Goal: Task Accomplishment & Management: Manage account settings

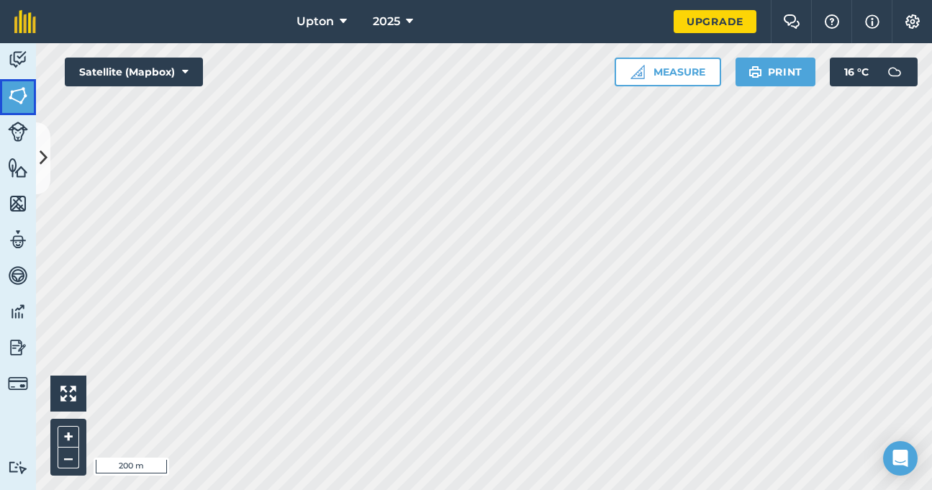
drag, startPoint x: 15, startPoint y: 94, endPoint x: 9, endPoint y: 90, distance: 7.4
click at [14, 93] on img at bounding box center [18, 96] width 20 height 22
click at [27, 100] on img at bounding box center [18, 96] width 20 height 22
click at [42, 145] on icon at bounding box center [44, 157] width 8 height 25
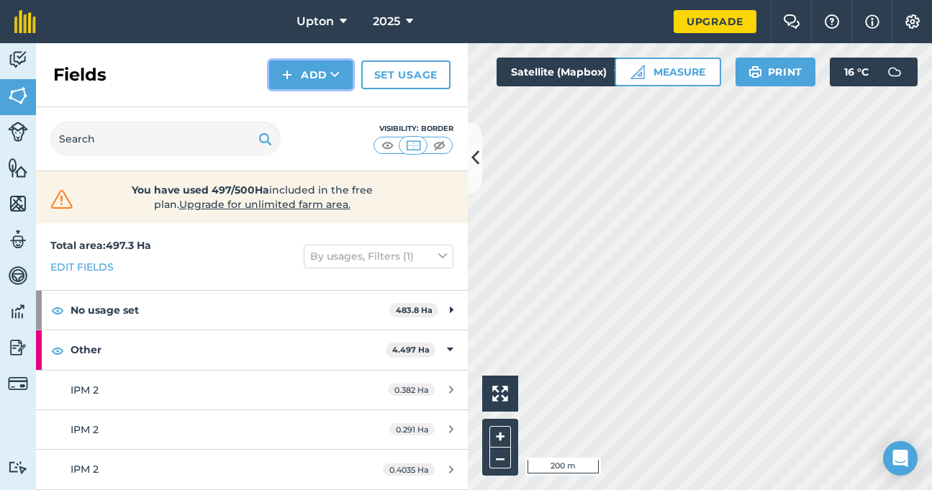
click at [296, 73] on button "Add" at bounding box center [311, 74] width 84 height 29
click at [311, 105] on link "Draw" at bounding box center [310, 107] width 79 height 32
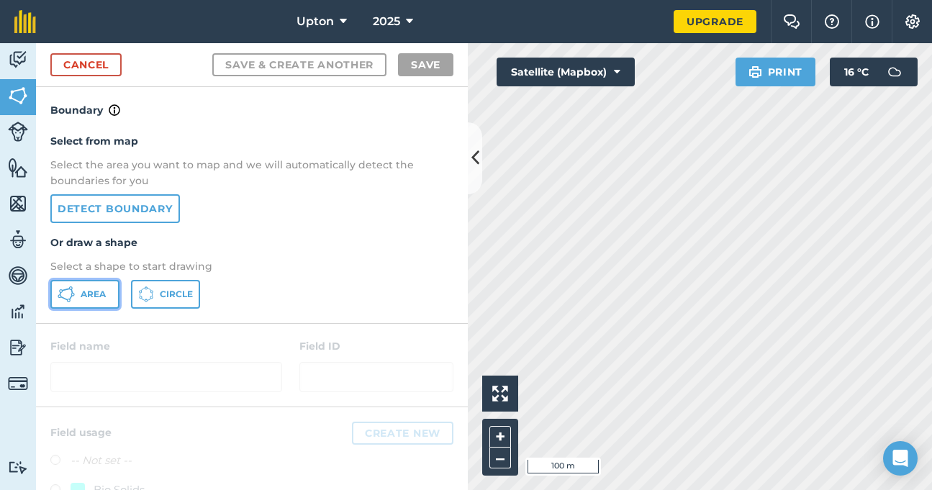
click at [85, 300] on span "Area" at bounding box center [93, 295] width 25 height 12
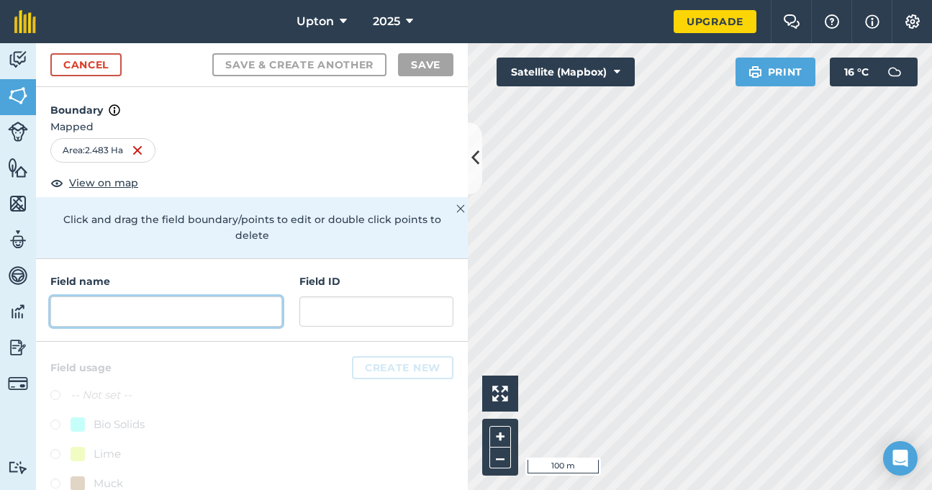
click at [187, 307] on input "text" at bounding box center [166, 312] width 232 height 30
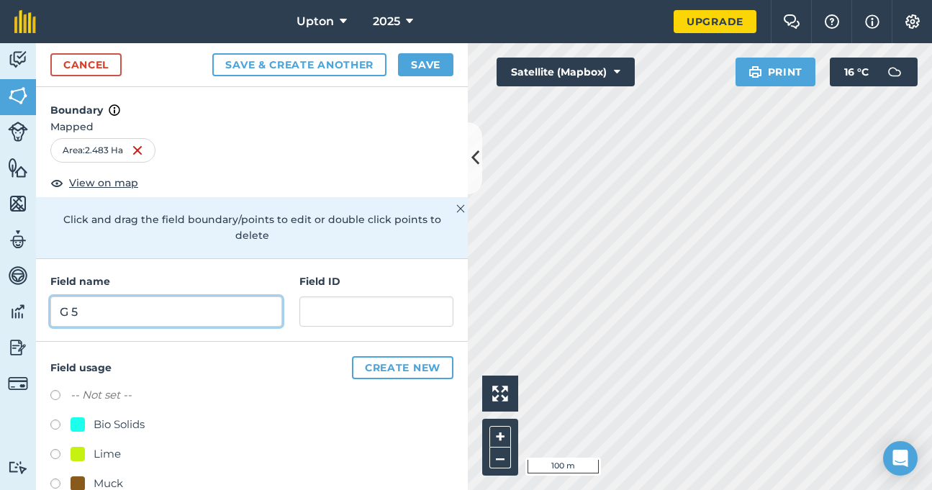
type input "G 5"
click at [423, 65] on button "Save" at bounding box center [425, 64] width 55 height 23
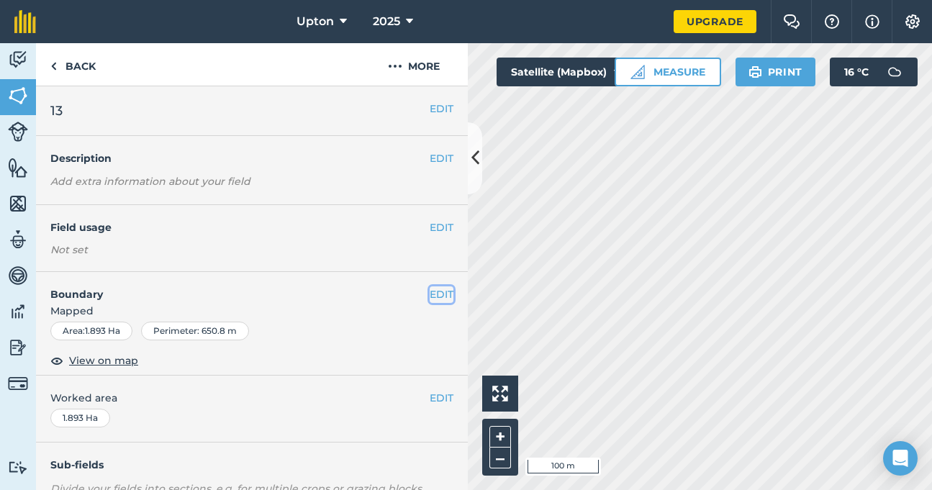
click at [438, 293] on button "EDIT" at bounding box center [442, 295] width 24 height 16
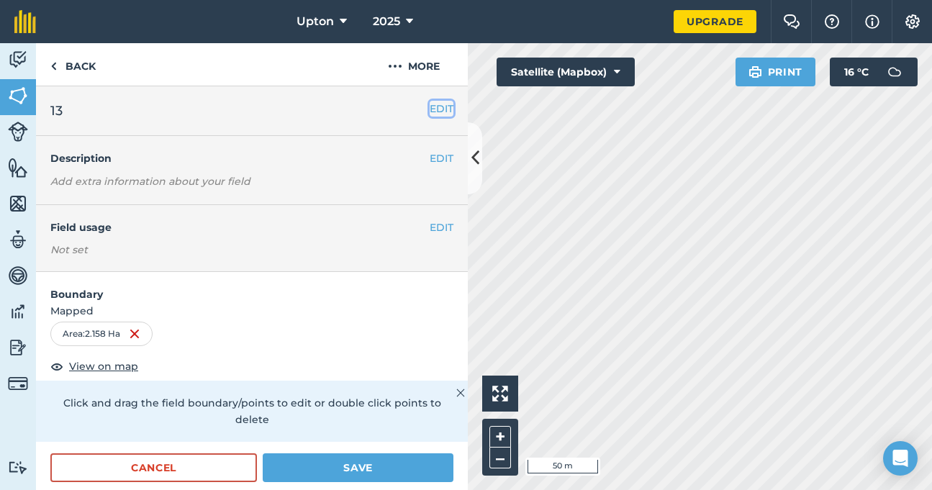
click at [431, 107] on button "EDIT" at bounding box center [442, 109] width 24 height 16
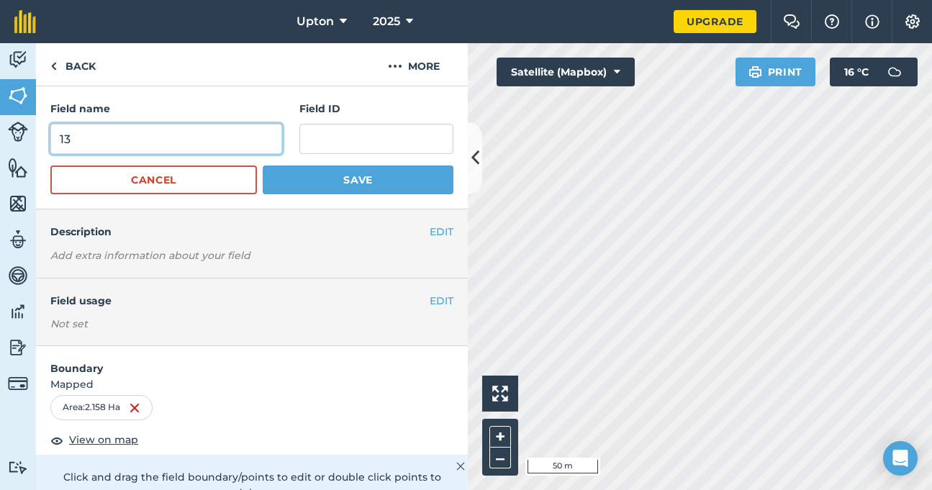
click at [89, 127] on input "13" at bounding box center [166, 139] width 232 height 30
type input "1"
type input "G 1"
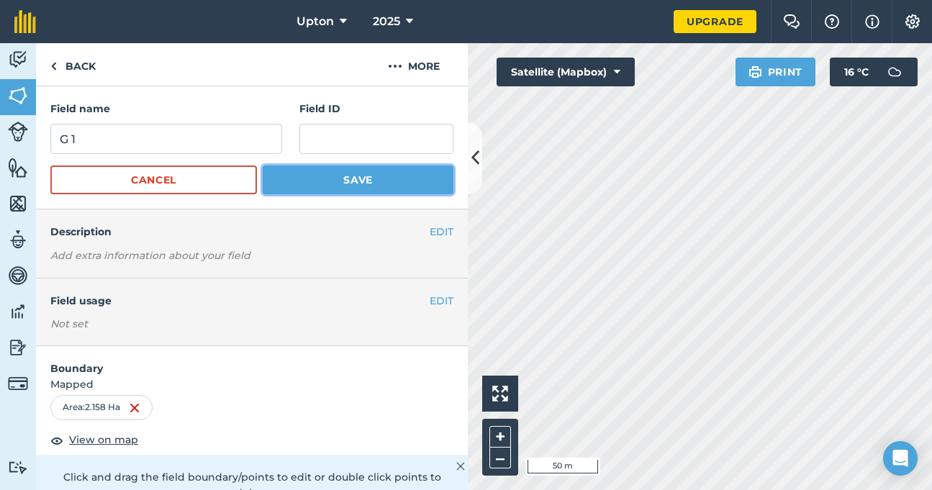
click at [347, 181] on button "Save" at bounding box center [358, 180] width 191 height 29
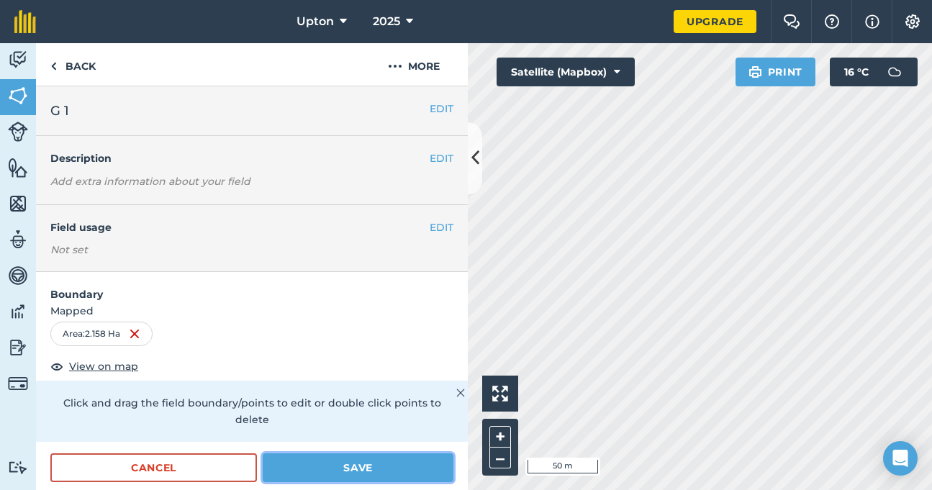
click at [394, 462] on button "Save" at bounding box center [358, 468] width 191 height 29
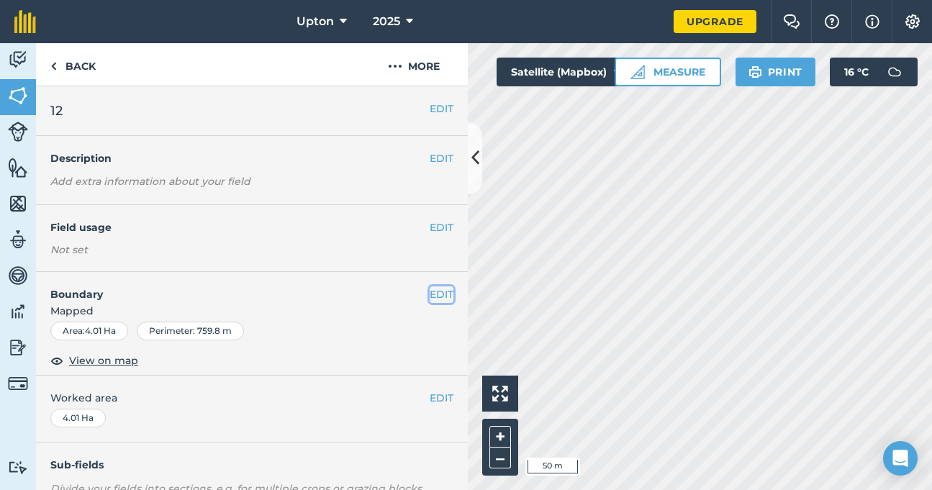
click at [437, 294] on button "EDIT" at bounding box center [442, 295] width 24 height 16
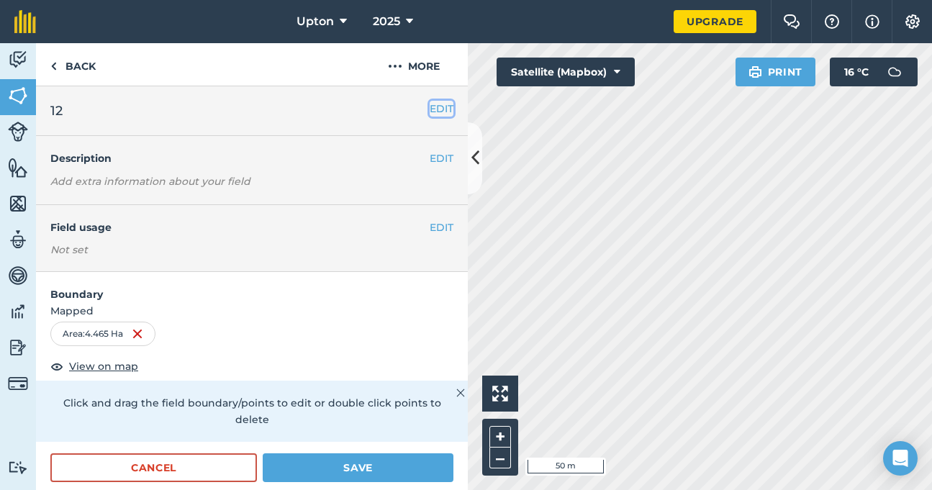
click at [430, 109] on button "EDIT" at bounding box center [442, 109] width 24 height 16
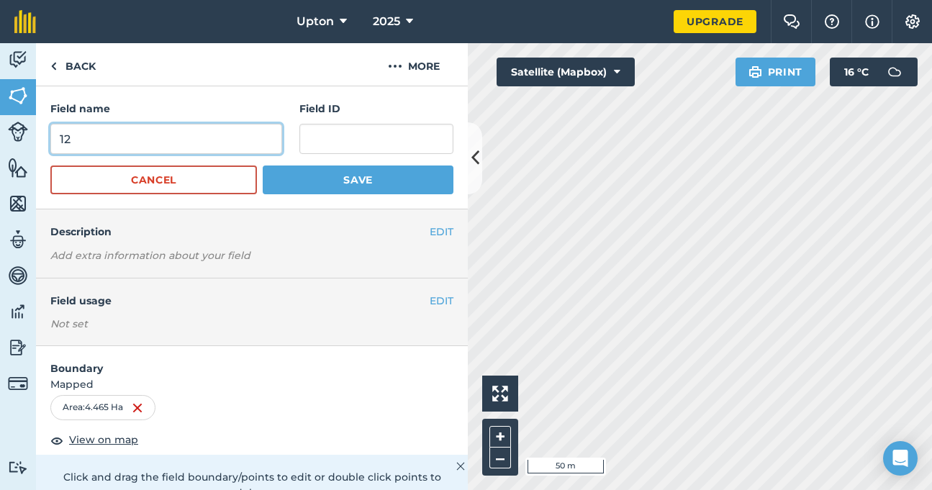
click at [94, 144] on input "12" at bounding box center [166, 139] width 232 height 30
type input "1"
type input "G 2"
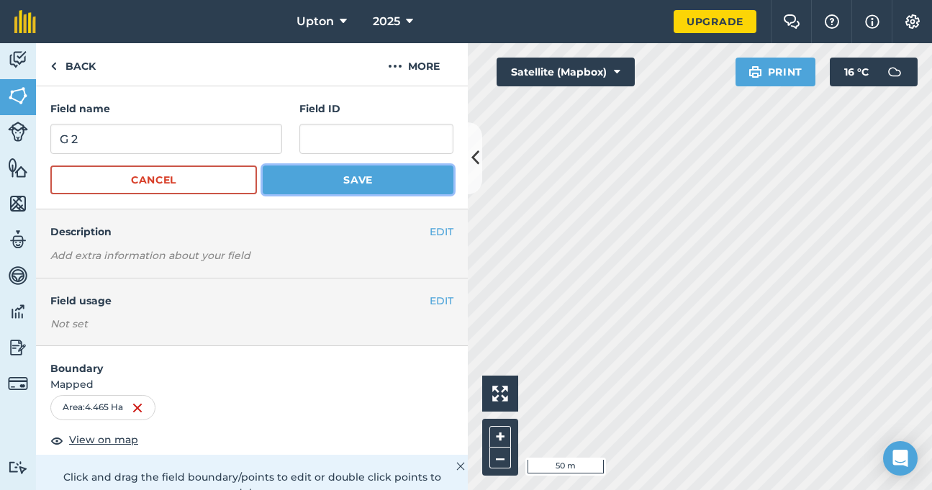
click at [294, 170] on button "Save" at bounding box center [358, 180] width 191 height 29
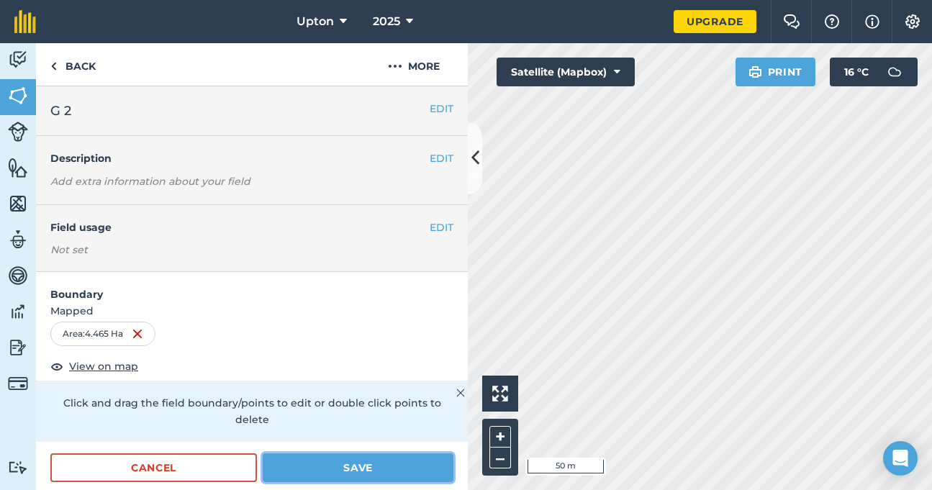
click at [377, 473] on button "Save" at bounding box center [358, 468] width 191 height 29
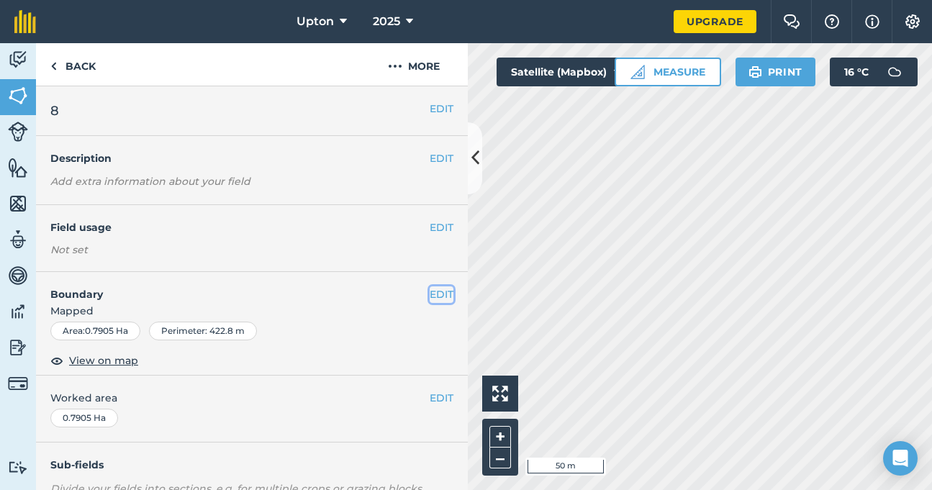
click at [432, 294] on button "EDIT" at bounding box center [442, 295] width 24 height 16
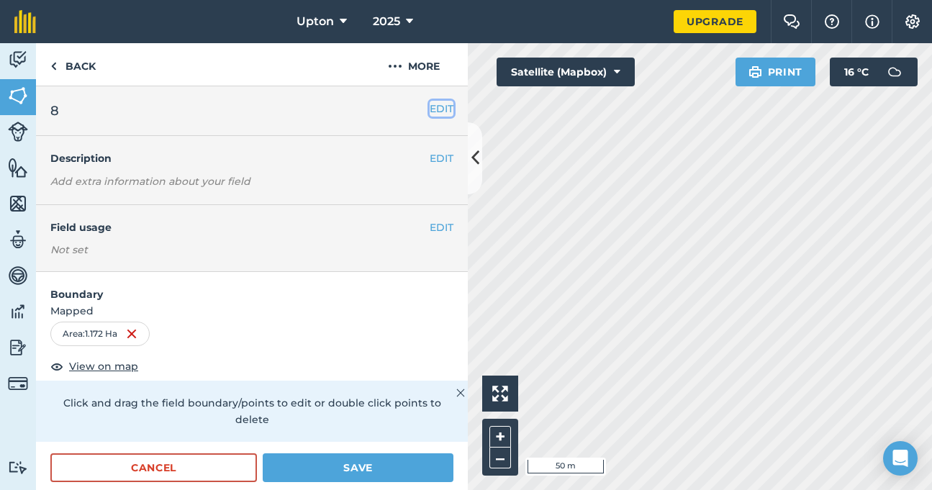
click at [430, 108] on button "EDIT" at bounding box center [442, 109] width 24 height 16
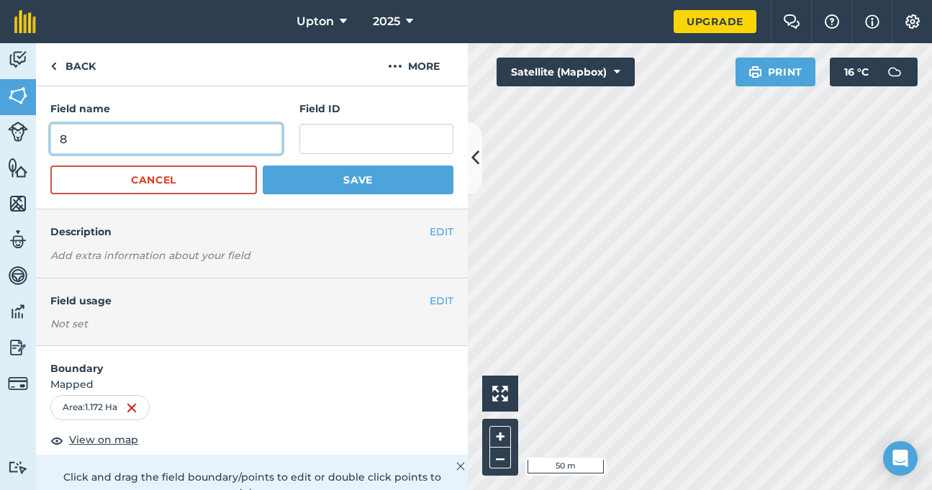
click at [235, 152] on input "8" at bounding box center [166, 139] width 232 height 30
type input "G 3"
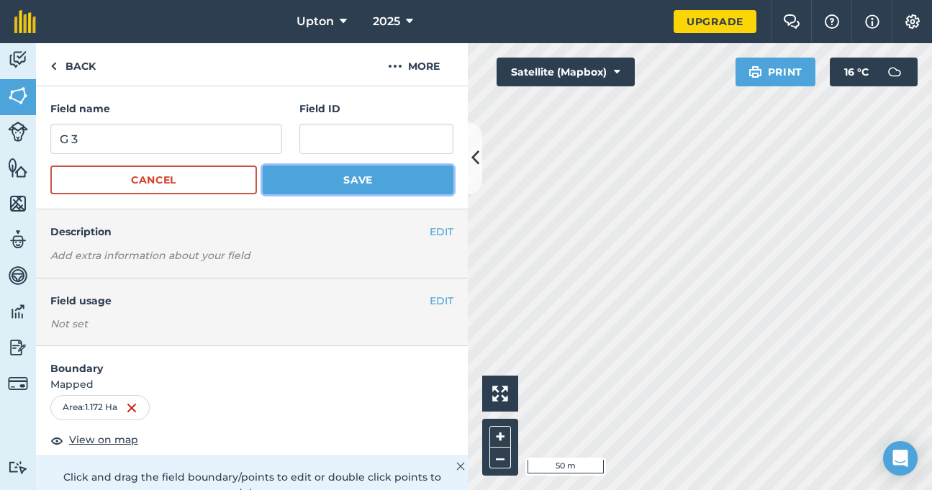
click at [286, 180] on button "Save" at bounding box center [358, 180] width 191 height 29
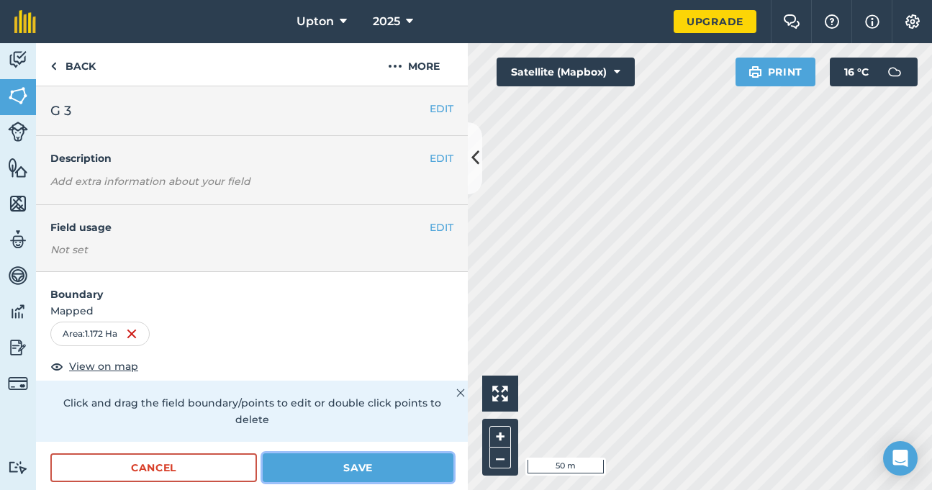
click at [352, 458] on button "Save" at bounding box center [358, 468] width 191 height 29
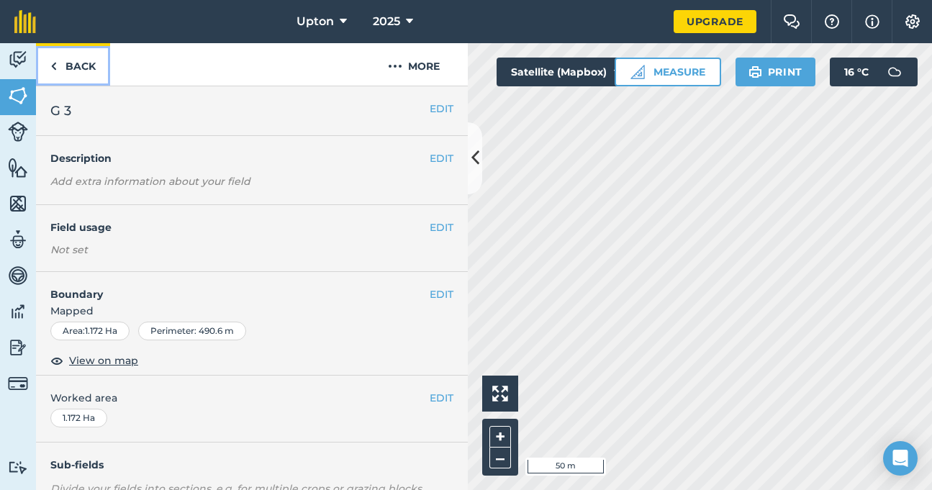
click at [70, 66] on link "Back" at bounding box center [73, 64] width 74 height 42
click at [87, 65] on link "Back" at bounding box center [73, 64] width 74 height 42
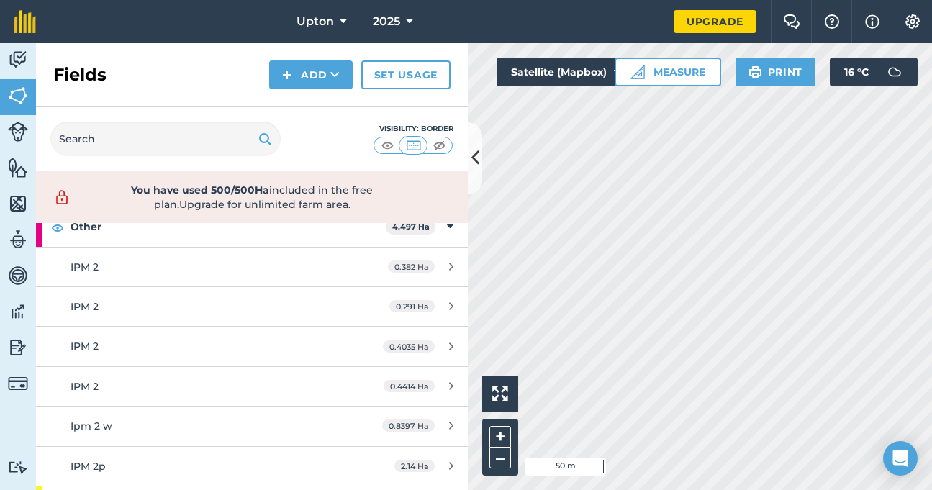
scroll to position [144, 0]
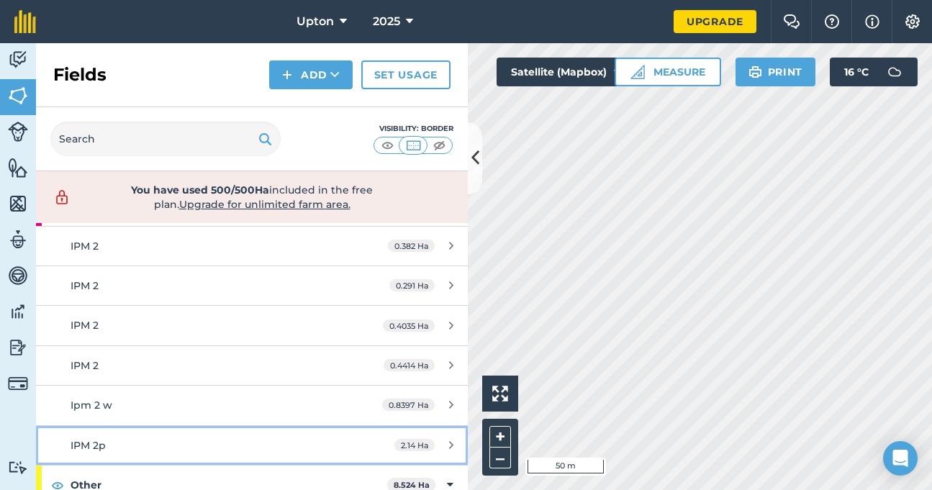
click at [261, 444] on div "IPM 2p" at bounding box center [206, 446] width 271 height 16
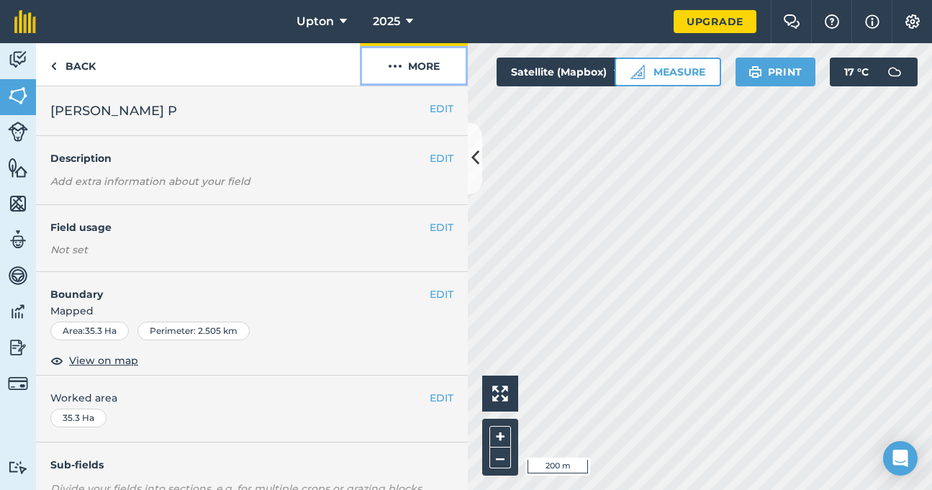
click at [392, 65] on img at bounding box center [395, 66] width 14 height 17
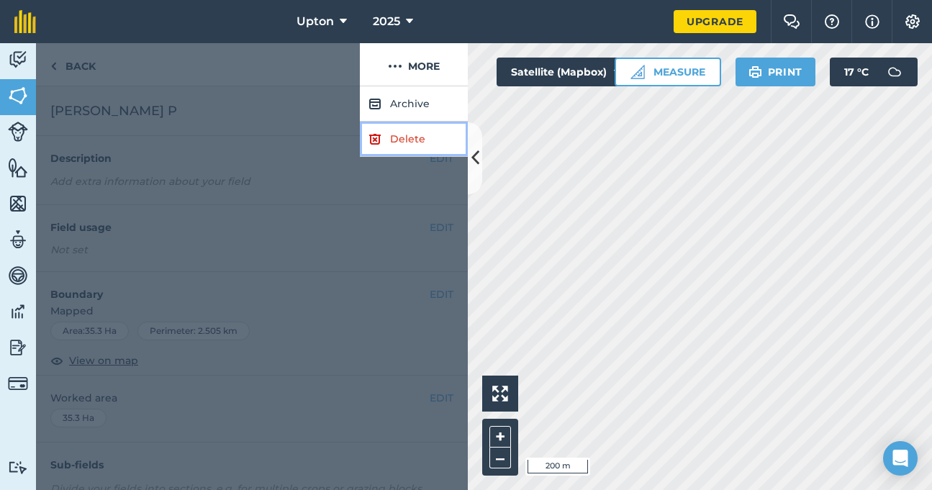
click at [395, 134] on link "Delete" at bounding box center [414, 139] width 108 height 35
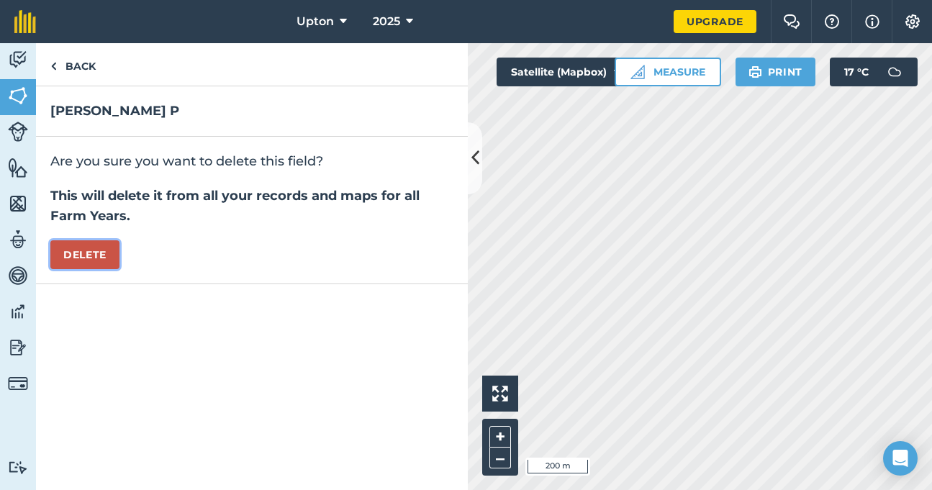
click at [81, 252] on button "Delete" at bounding box center [84, 254] width 69 height 29
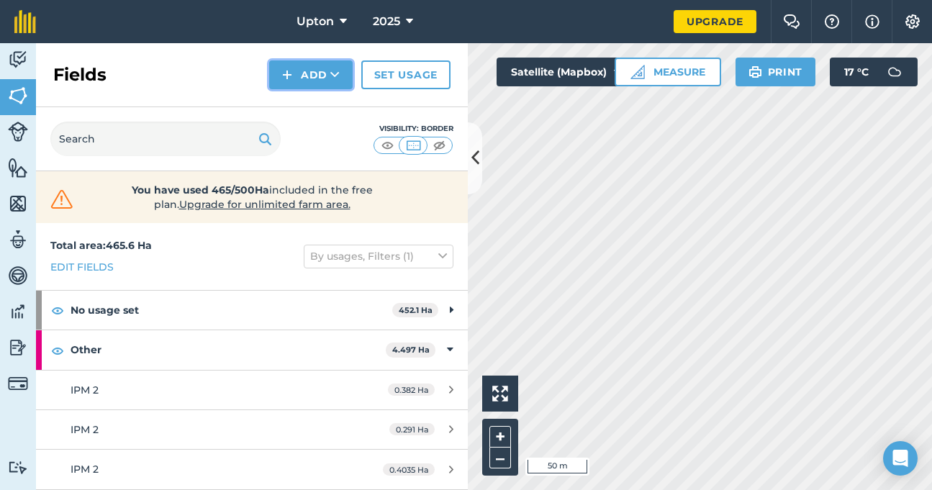
click at [316, 70] on button "Add" at bounding box center [311, 74] width 84 height 29
click at [297, 109] on link "Draw" at bounding box center [310, 107] width 79 height 32
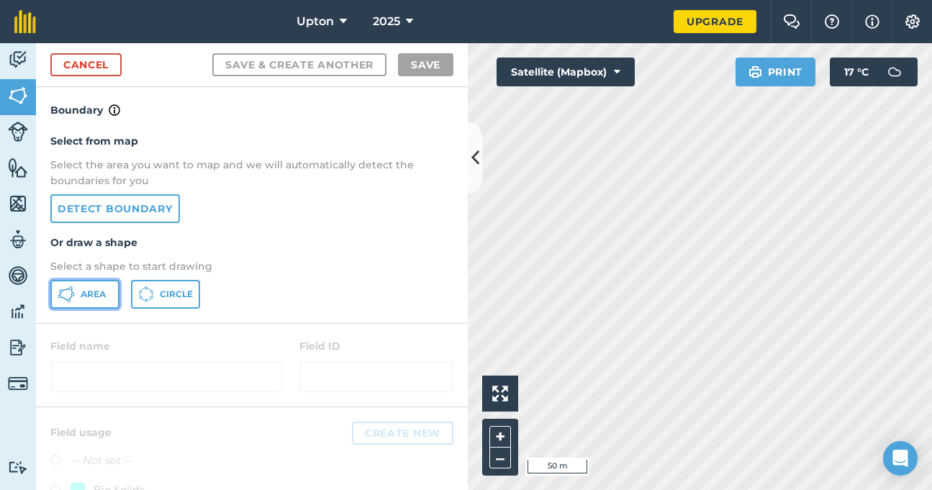
click at [83, 297] on span "Area" at bounding box center [93, 295] width 25 height 12
click at [107, 211] on link "Detect boundary" at bounding box center [115, 208] width 130 height 29
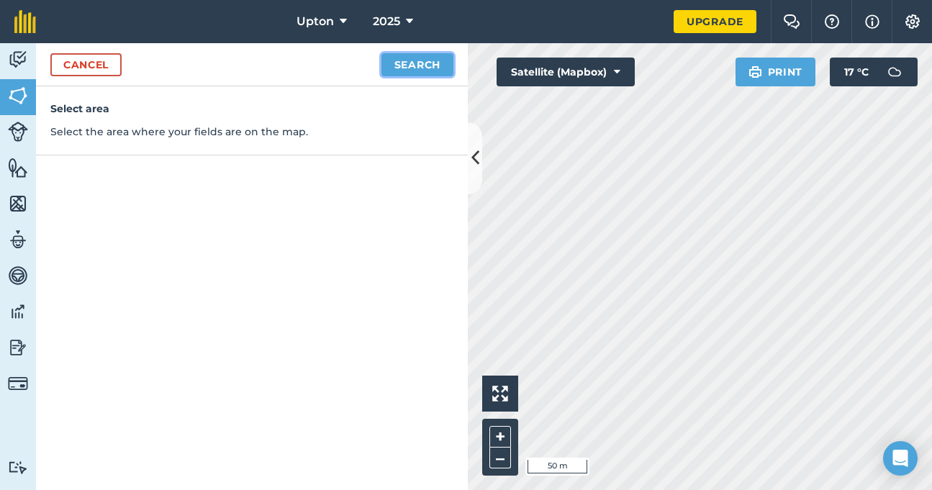
click at [393, 60] on button "Search" at bounding box center [418, 64] width 72 height 23
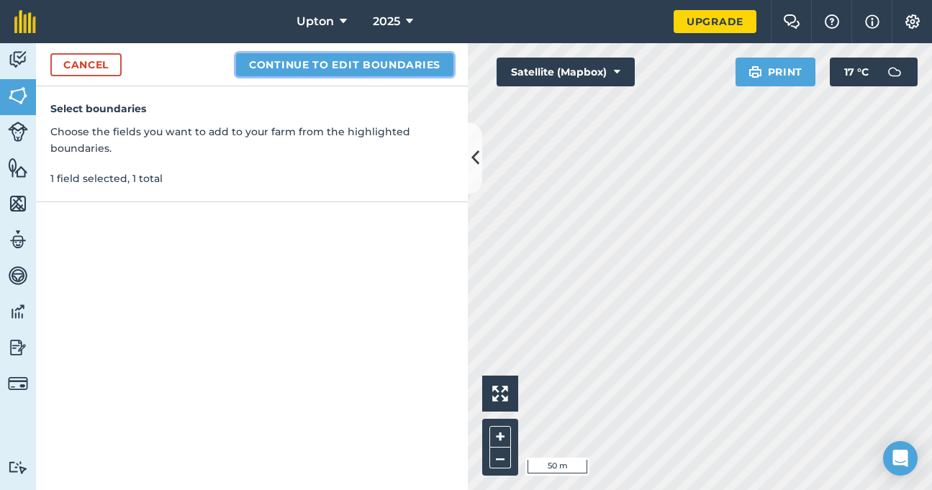
click at [387, 71] on button "Continue to edit boundaries" at bounding box center [344, 64] width 217 height 23
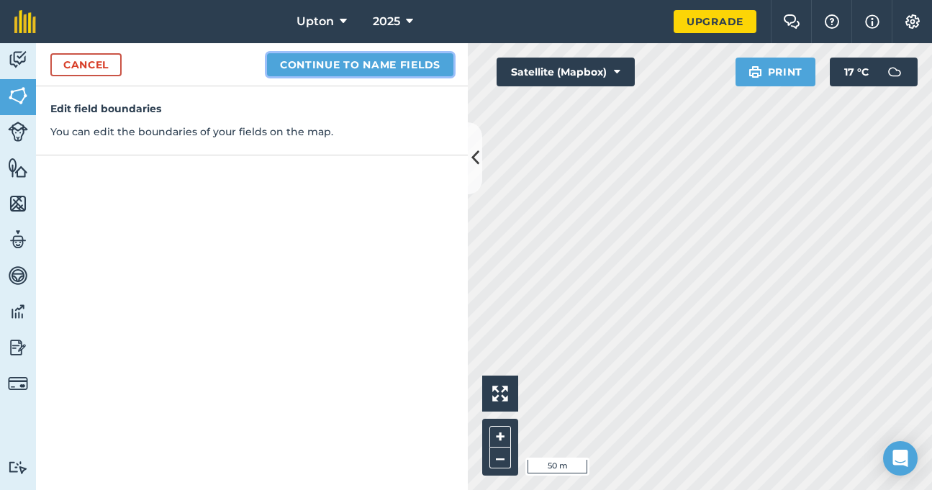
click at [402, 61] on button "Continue to name fields" at bounding box center [360, 64] width 186 height 23
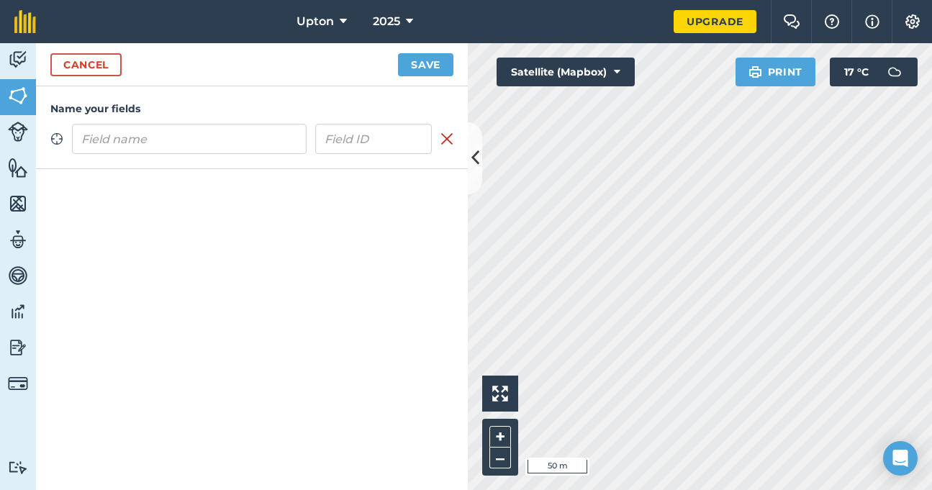
click at [161, 148] on input "text" at bounding box center [189, 139] width 235 height 30
type input "G 12"
click at [439, 71] on button "Save" at bounding box center [425, 64] width 55 height 23
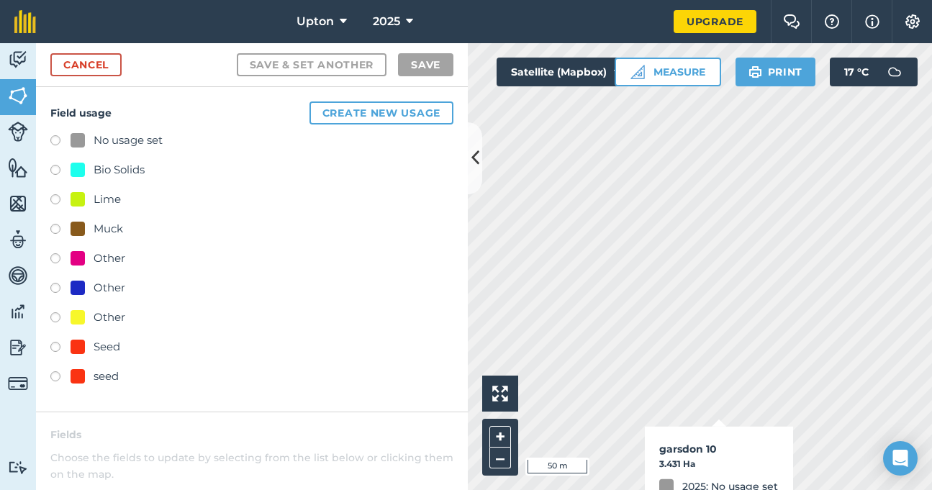
checkbox input "true"
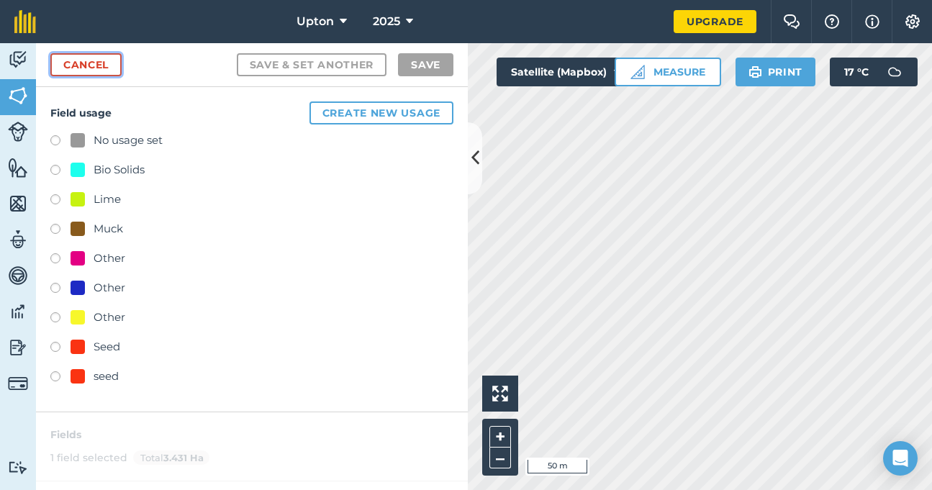
click at [66, 62] on link "Cancel" at bounding box center [85, 64] width 71 height 23
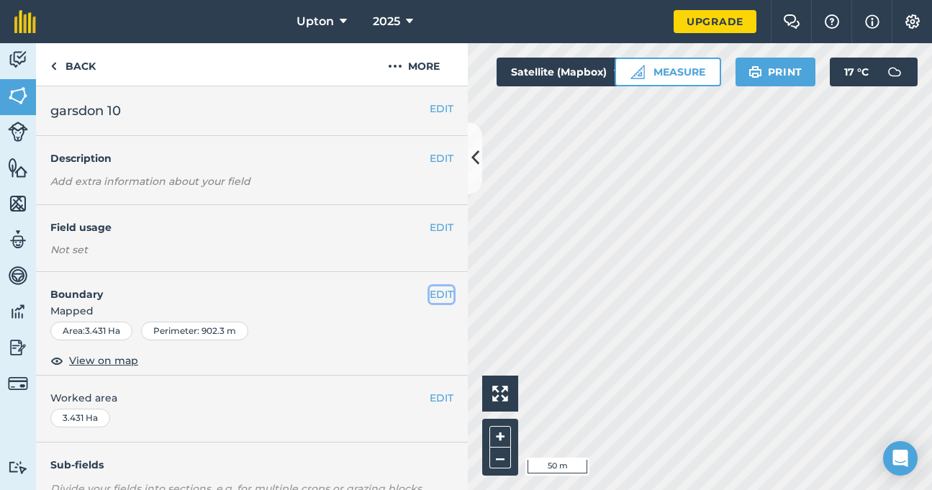
click at [432, 297] on button "EDIT" at bounding box center [442, 295] width 24 height 16
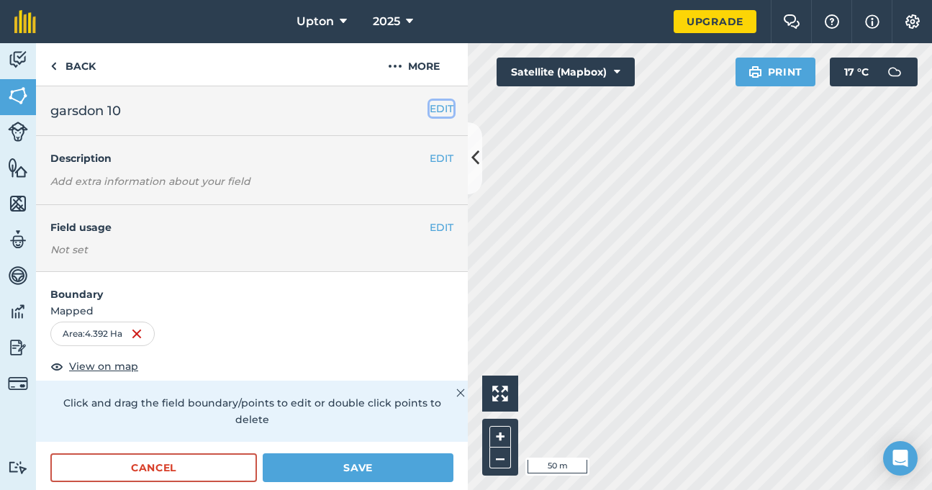
click at [430, 114] on button "EDIT" at bounding box center [442, 109] width 24 height 16
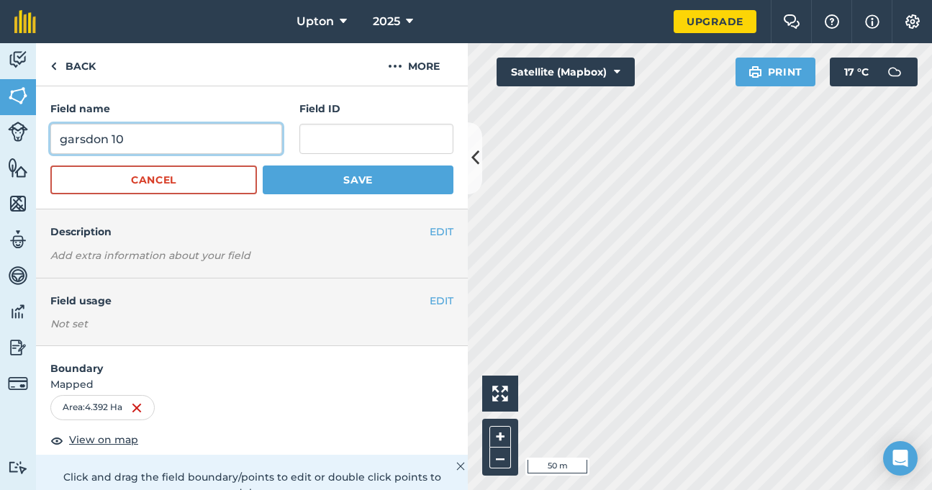
click at [132, 136] on input "garsdon 10" at bounding box center [166, 139] width 232 height 30
type input "g"
type input "G 8"
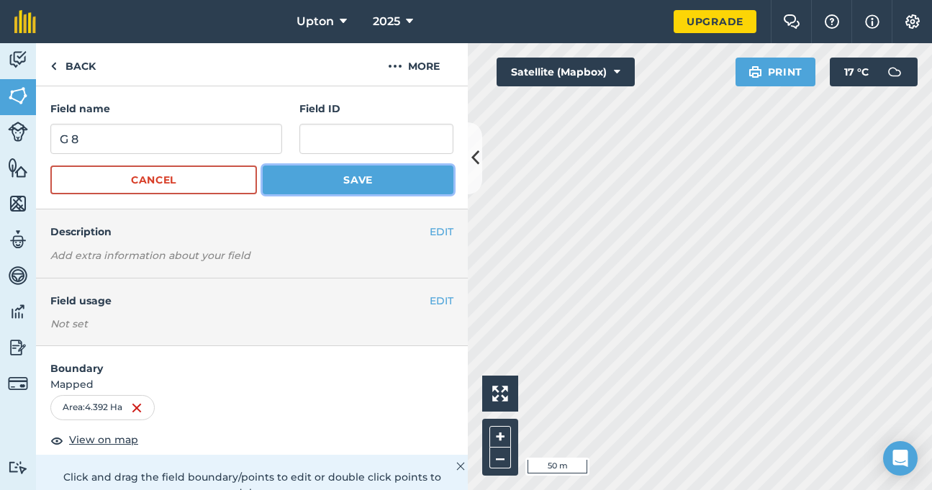
click at [293, 176] on button "Save" at bounding box center [358, 180] width 191 height 29
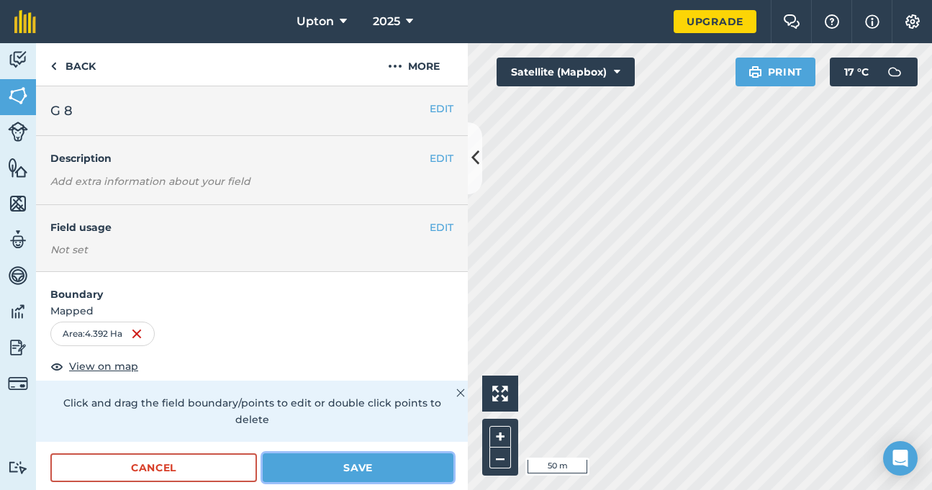
click at [354, 456] on button "Save" at bounding box center [358, 468] width 191 height 29
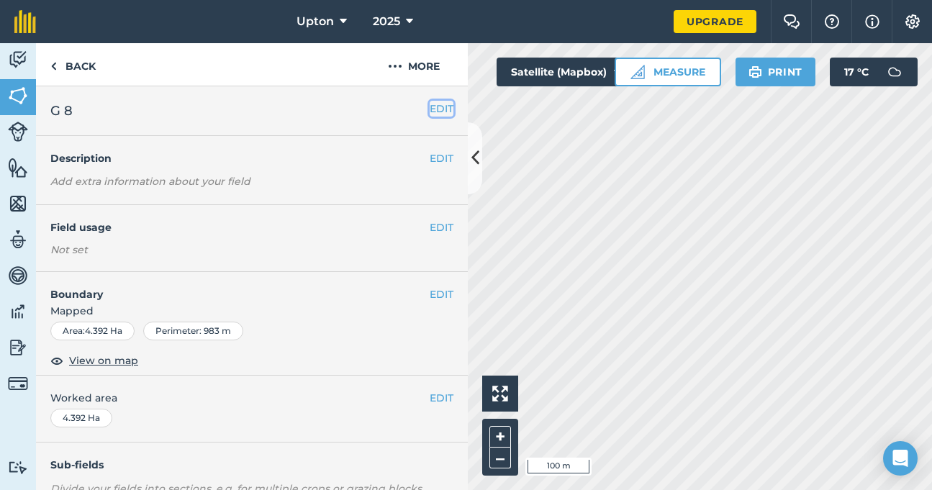
click at [430, 110] on button "EDIT" at bounding box center [442, 109] width 24 height 16
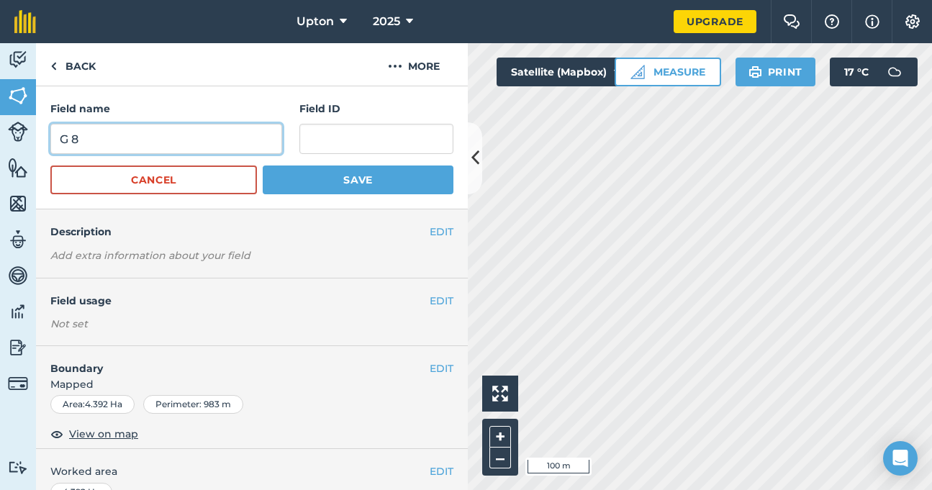
click at [120, 143] on input "G 8" at bounding box center [166, 139] width 232 height 30
type input "G 4"
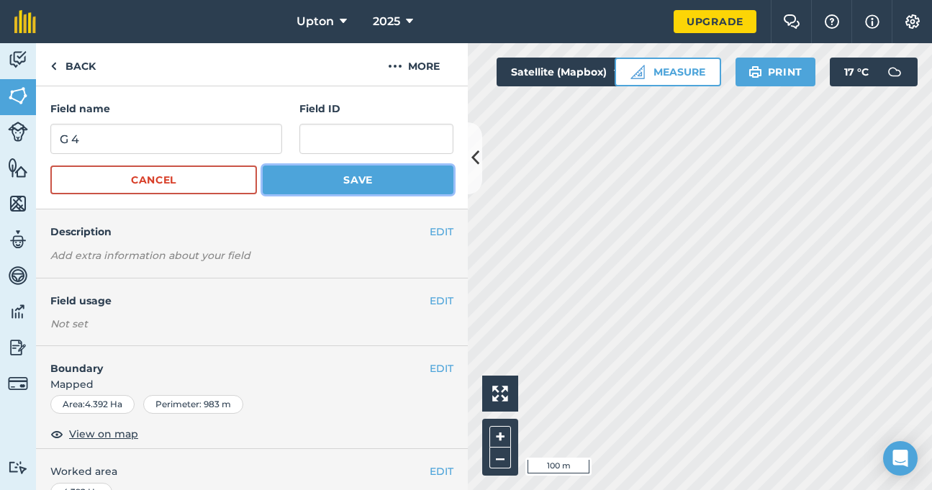
click at [299, 179] on button "Save" at bounding box center [358, 180] width 191 height 29
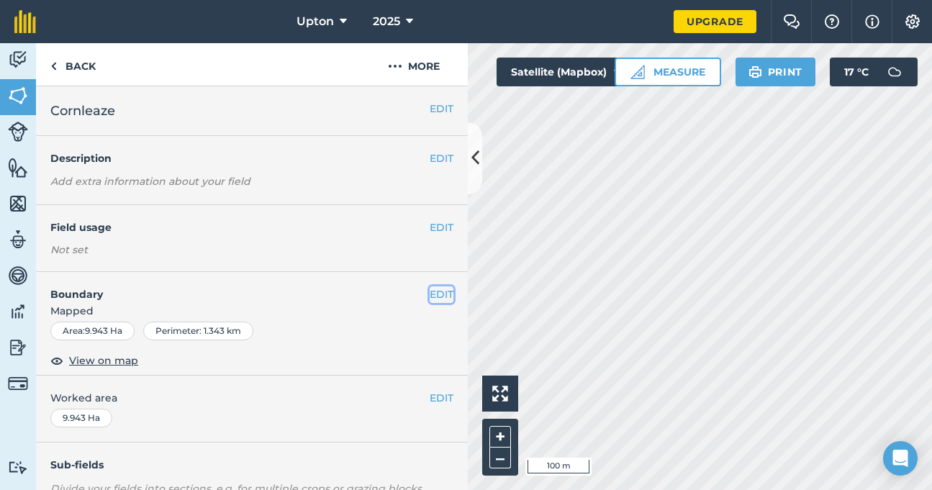
click at [431, 295] on button "EDIT" at bounding box center [442, 295] width 24 height 16
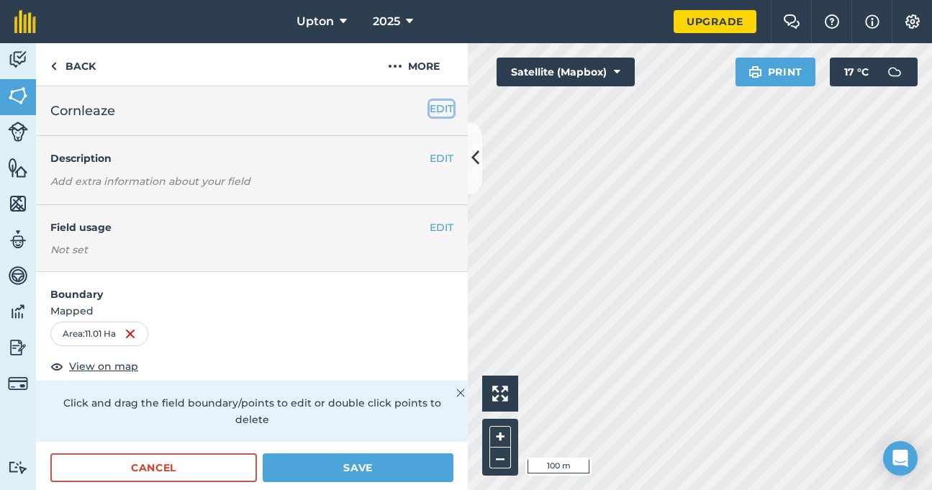
click at [430, 102] on button "EDIT" at bounding box center [442, 109] width 24 height 16
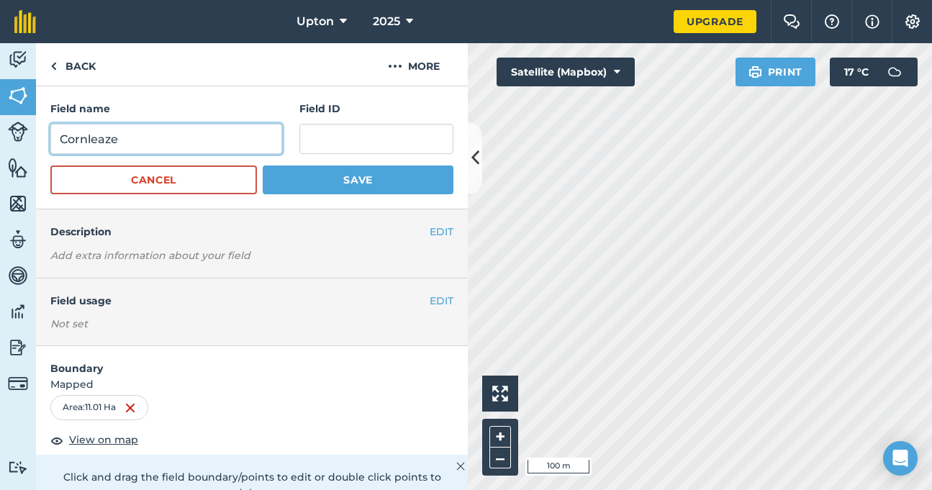
click at [162, 141] on input "Cornleaze" at bounding box center [166, 139] width 232 height 30
type input "Cornleaze/ G 8"
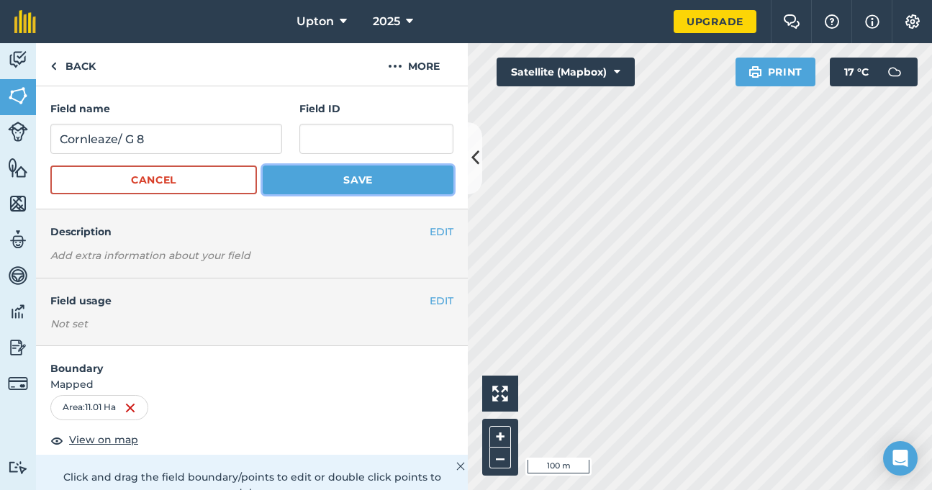
click at [310, 182] on button "Save" at bounding box center [358, 180] width 191 height 29
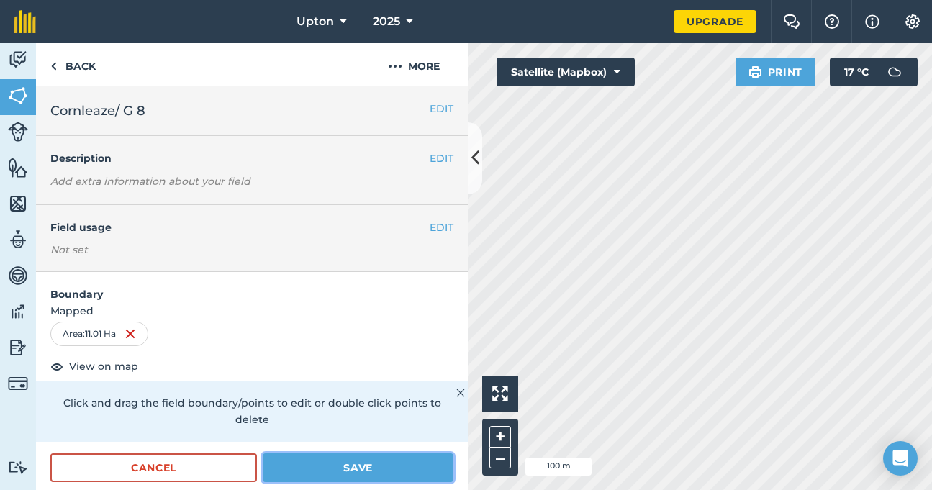
click at [391, 472] on button "Save" at bounding box center [358, 468] width 191 height 29
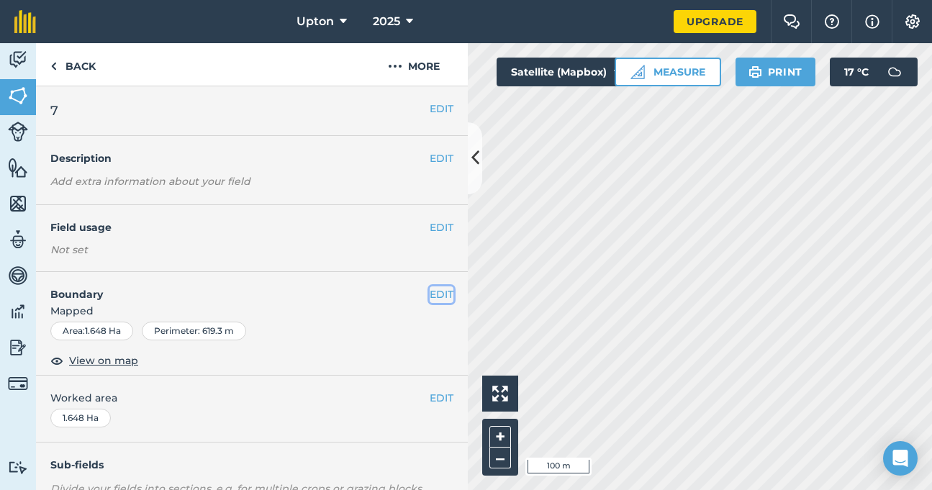
click at [435, 299] on button "EDIT" at bounding box center [442, 295] width 24 height 16
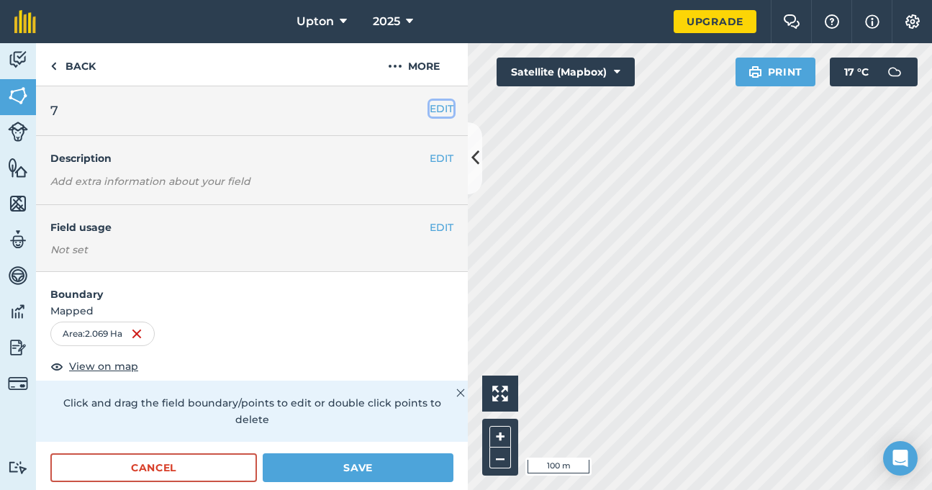
click at [430, 105] on button "EDIT" at bounding box center [442, 109] width 24 height 16
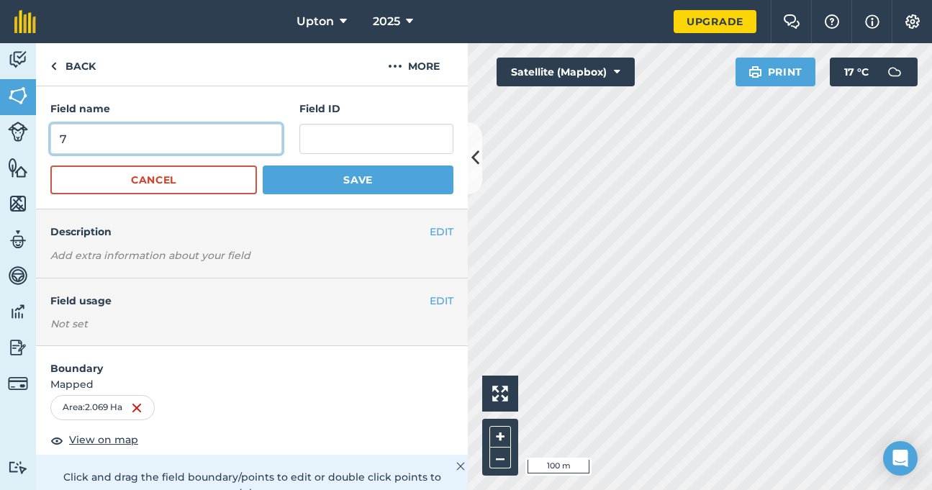
click at [160, 130] on input "7" at bounding box center [166, 139] width 232 height 30
type input "G 7"
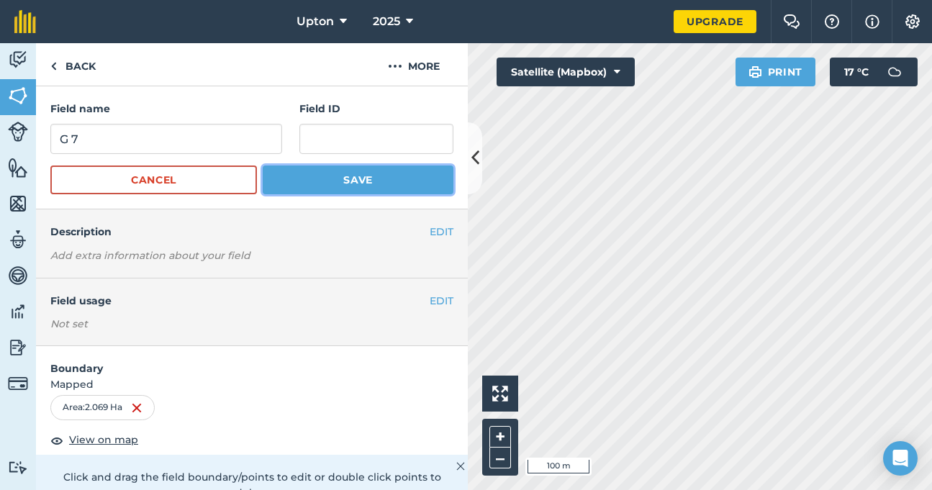
click at [279, 179] on button "Save" at bounding box center [358, 180] width 191 height 29
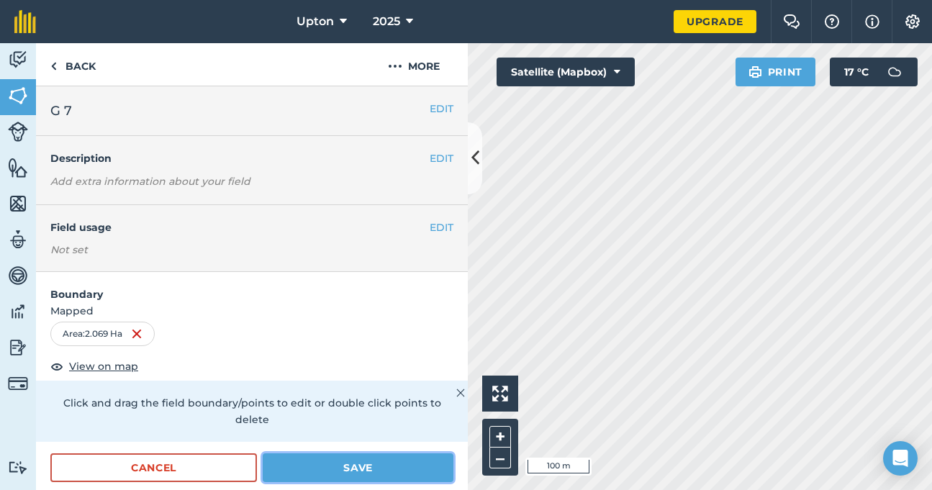
click at [379, 478] on button "Save" at bounding box center [358, 468] width 191 height 29
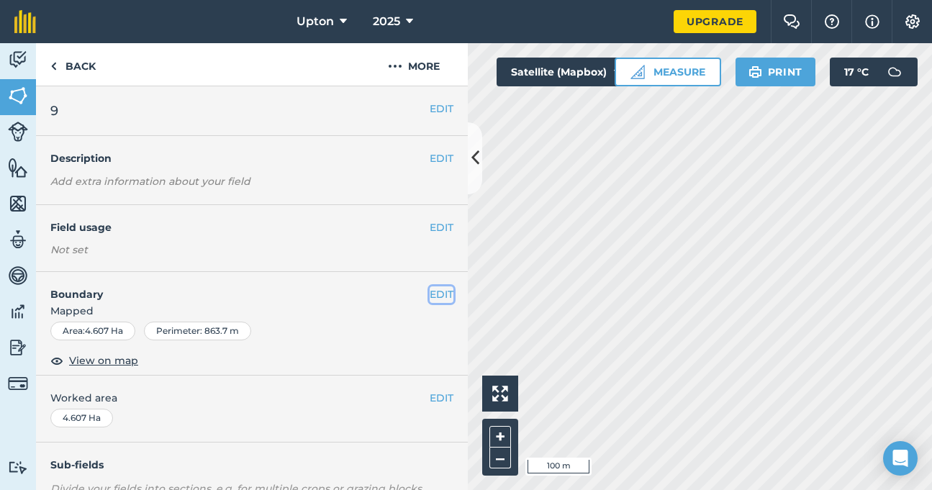
click at [430, 290] on button "EDIT" at bounding box center [442, 295] width 24 height 16
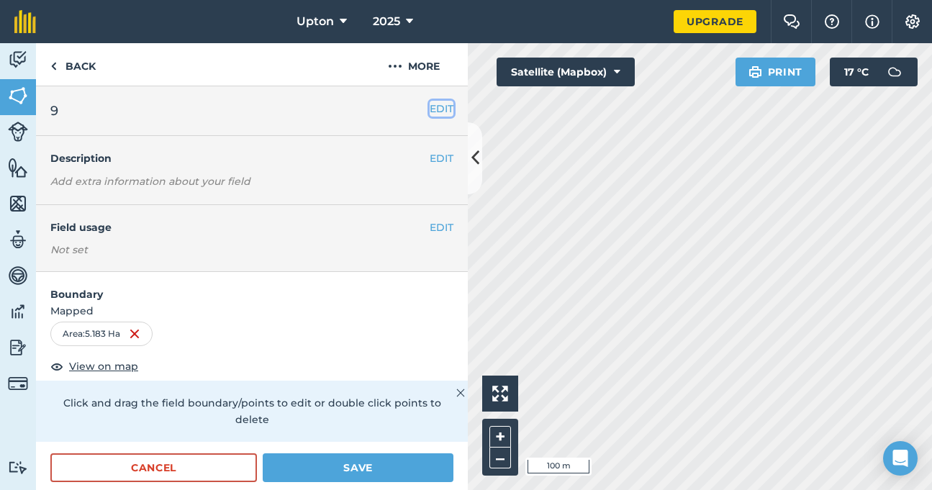
click at [430, 111] on button "EDIT" at bounding box center [442, 109] width 24 height 16
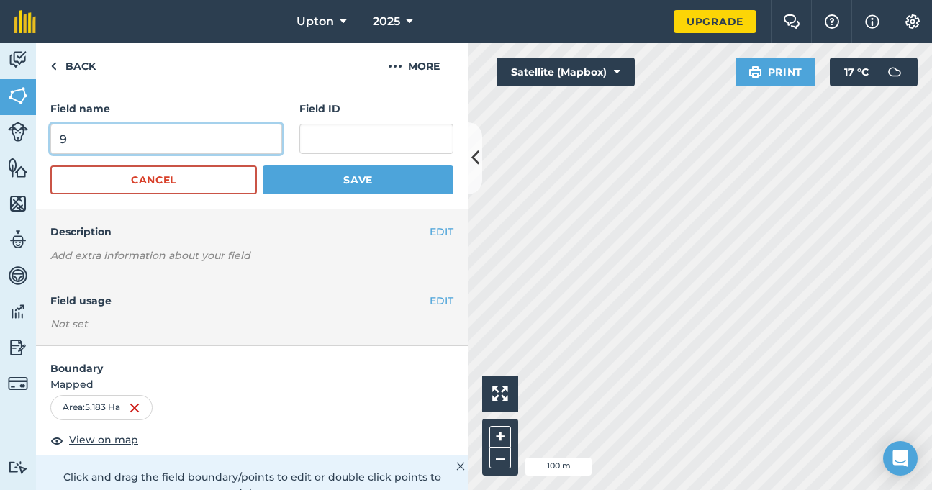
click at [76, 136] on input "9" at bounding box center [166, 139] width 232 height 30
type input "G 6"
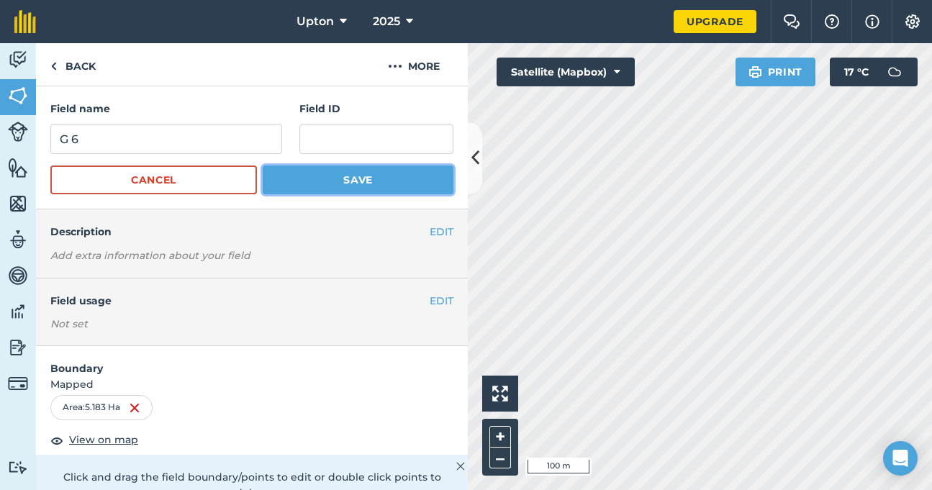
click at [284, 181] on button "Save" at bounding box center [358, 180] width 191 height 29
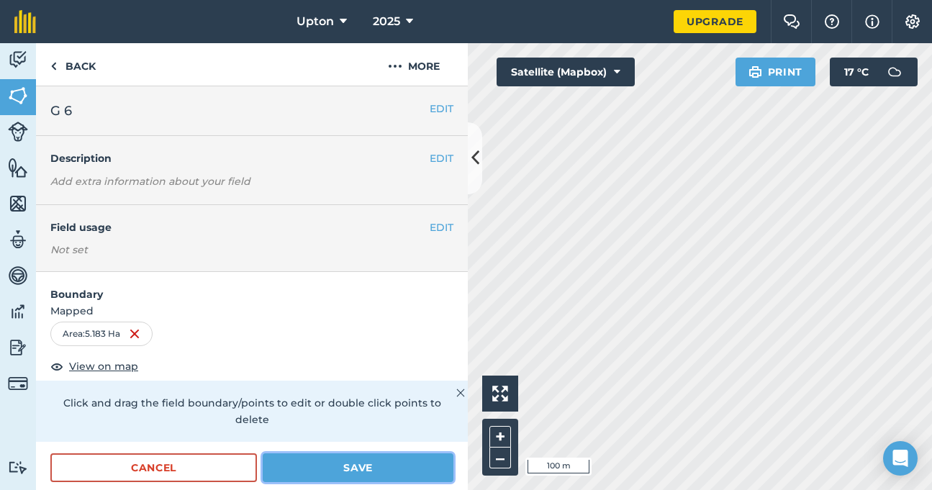
click at [364, 457] on button "Save" at bounding box center [358, 468] width 191 height 29
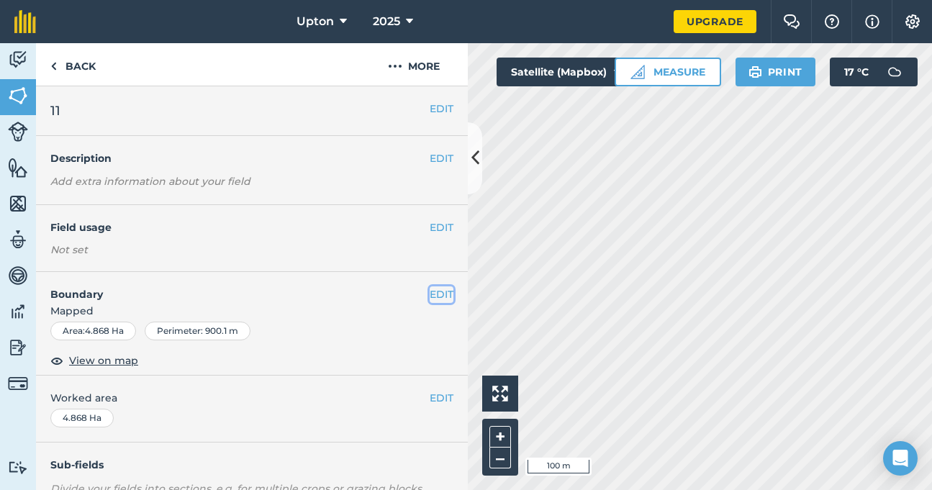
click at [430, 289] on button "EDIT" at bounding box center [442, 295] width 24 height 16
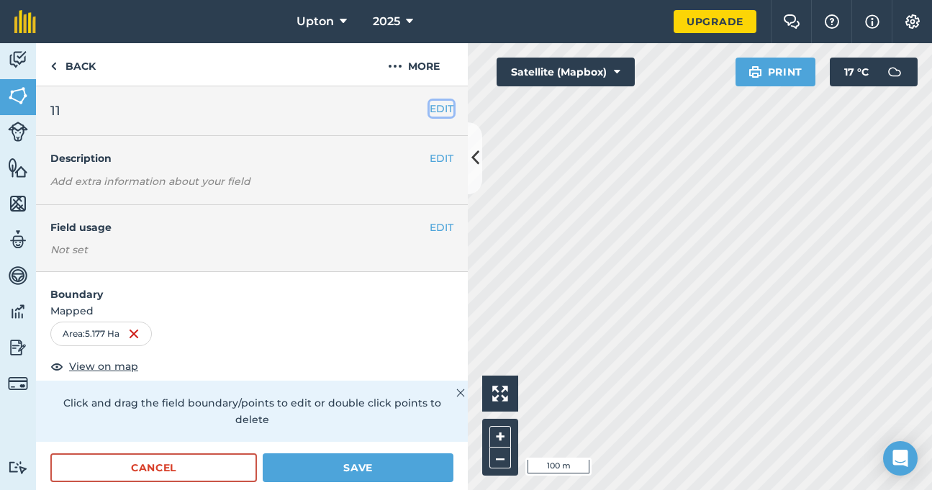
click at [430, 108] on button "EDIT" at bounding box center [442, 109] width 24 height 16
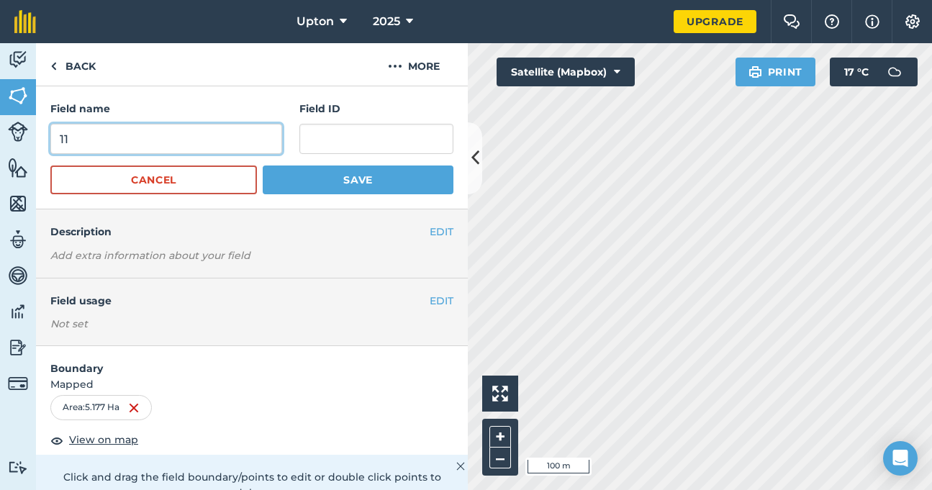
click at [200, 143] on input "11" at bounding box center [166, 139] width 232 height 30
type input "1"
type input "G 9"
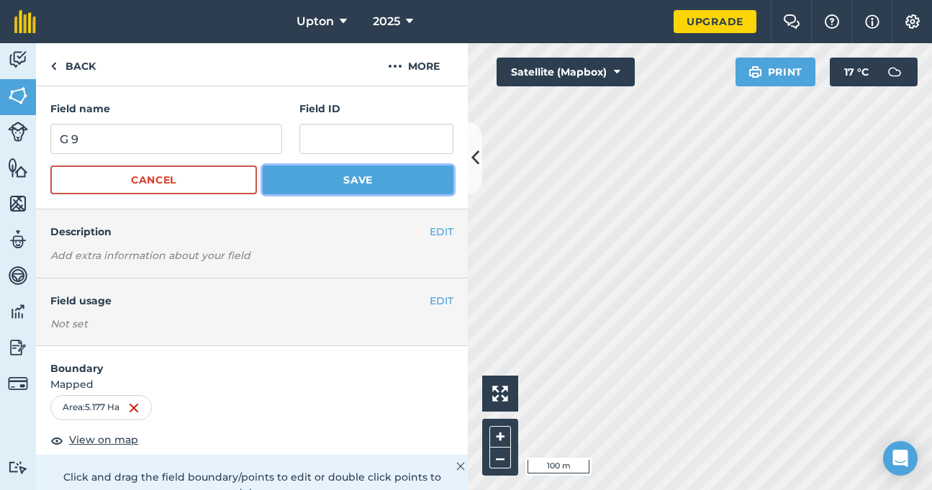
click at [312, 173] on button "Save" at bounding box center [358, 180] width 191 height 29
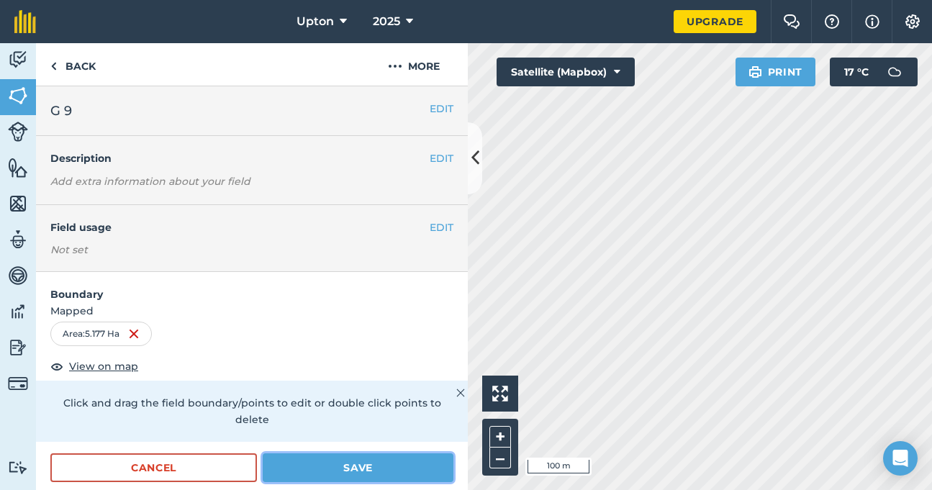
click at [361, 470] on button "Save" at bounding box center [358, 468] width 191 height 29
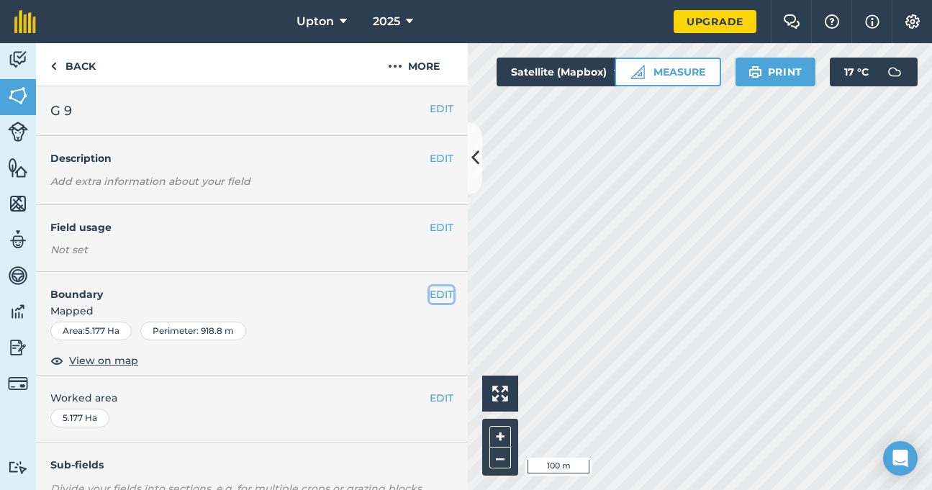
click at [430, 294] on button "EDIT" at bounding box center [442, 295] width 24 height 16
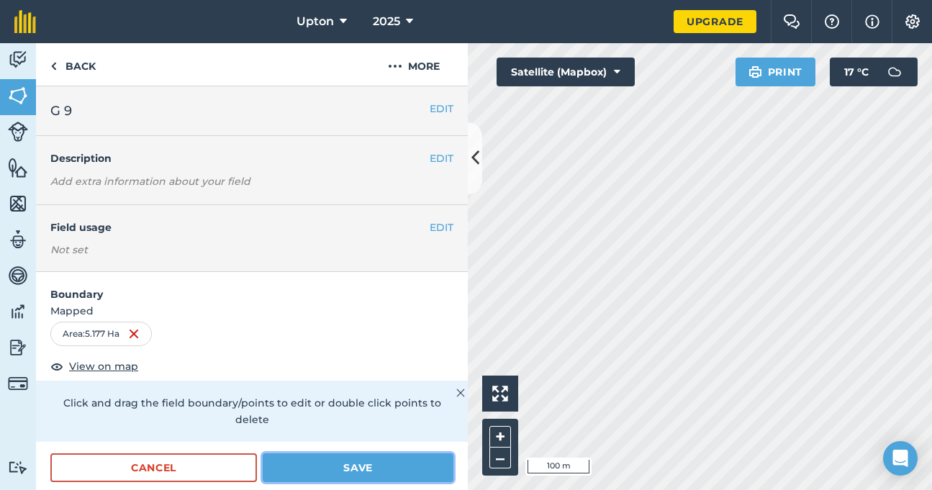
click at [277, 471] on button "Save" at bounding box center [358, 468] width 191 height 29
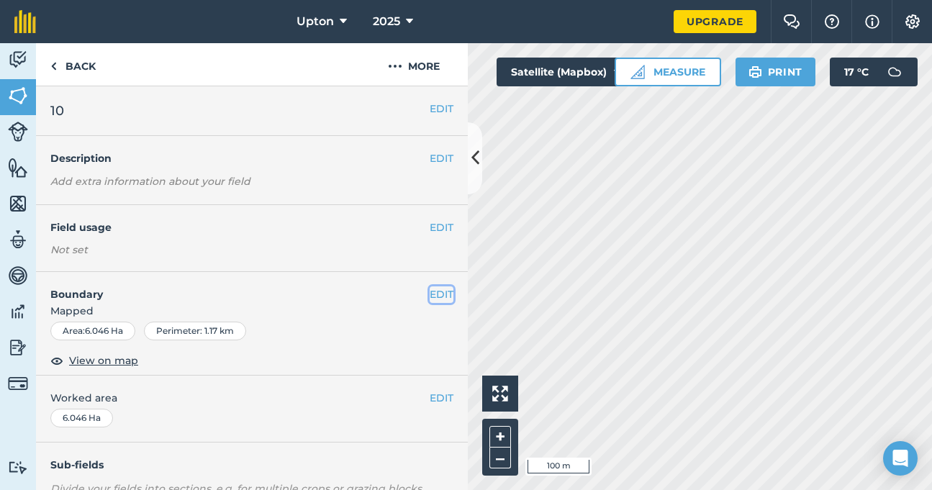
click at [433, 293] on button "EDIT" at bounding box center [442, 295] width 24 height 16
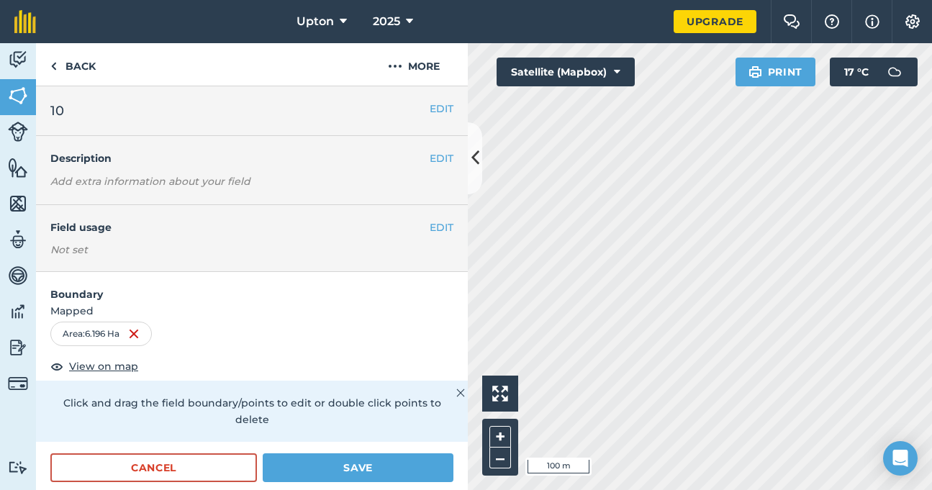
click at [418, 113] on h2 "10" at bounding box center [239, 111] width 379 height 20
click at [430, 112] on button "EDIT" at bounding box center [442, 109] width 24 height 16
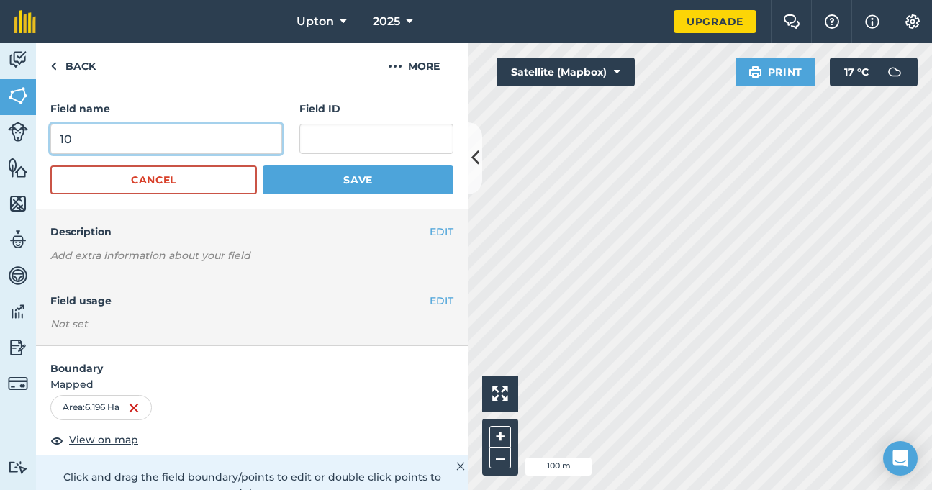
click at [150, 138] on input "10" at bounding box center [166, 139] width 232 height 30
type input "G 10"
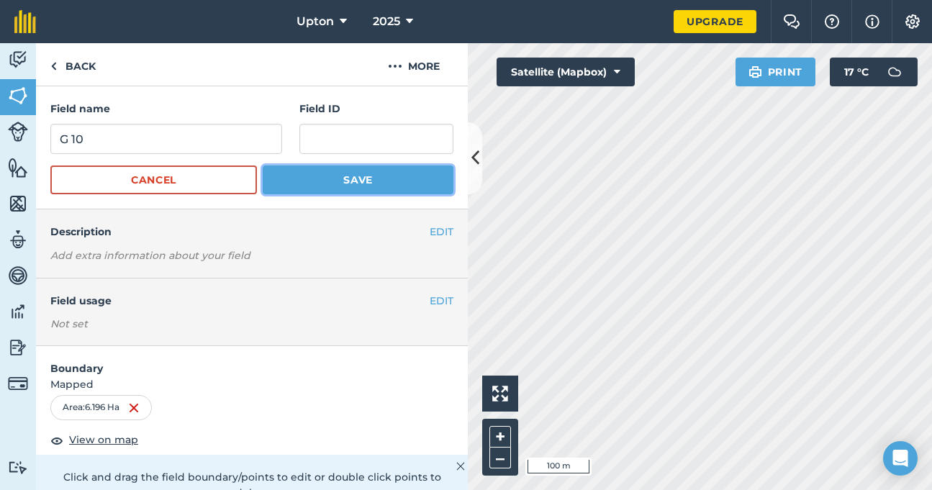
click at [302, 179] on button "Save" at bounding box center [358, 180] width 191 height 29
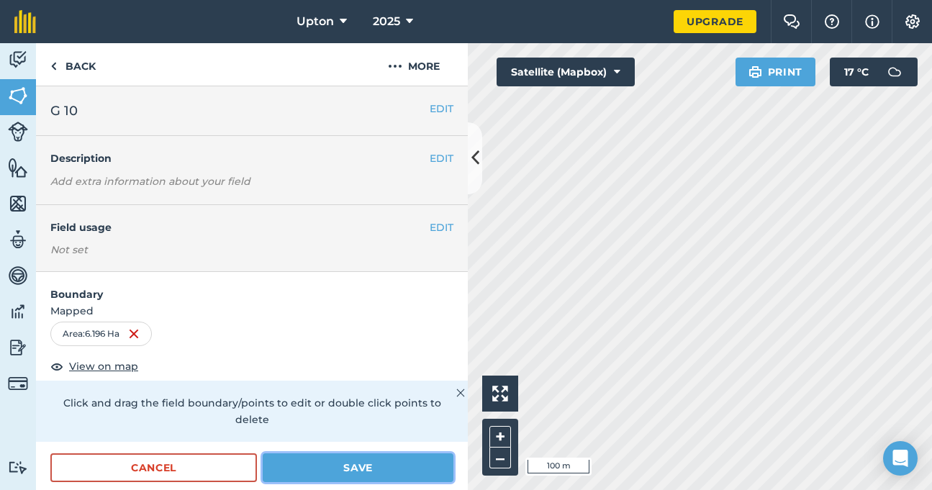
click at [395, 474] on button "Save" at bounding box center [358, 468] width 191 height 29
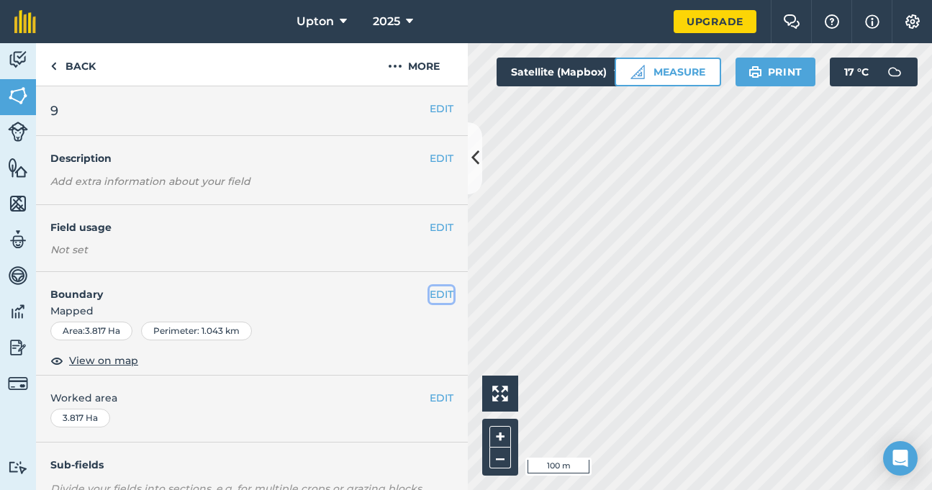
click at [431, 294] on button "EDIT" at bounding box center [442, 295] width 24 height 16
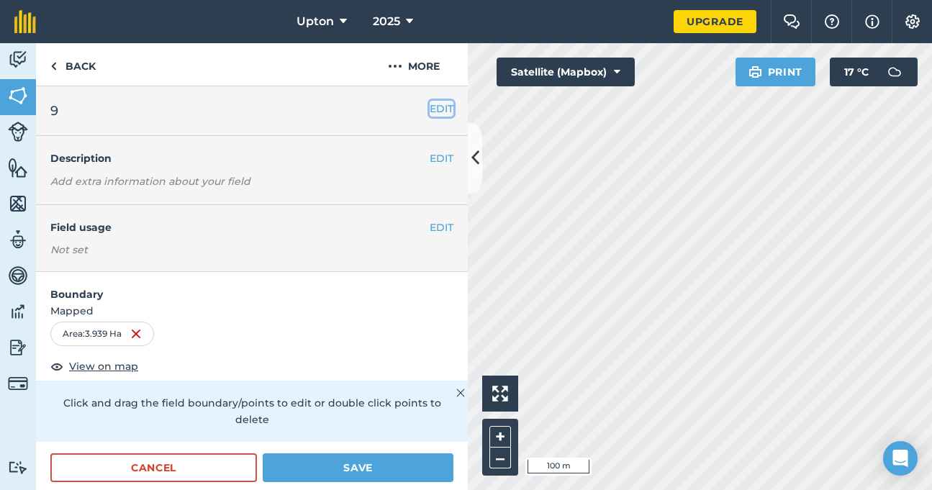
click at [430, 106] on button "EDIT" at bounding box center [442, 109] width 24 height 16
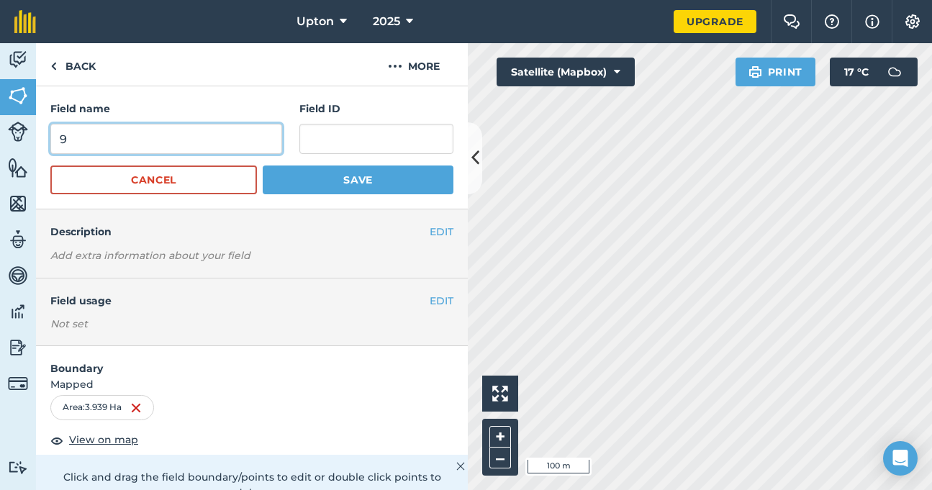
click at [135, 133] on input "9" at bounding box center [166, 139] width 232 height 30
type input "G 11"
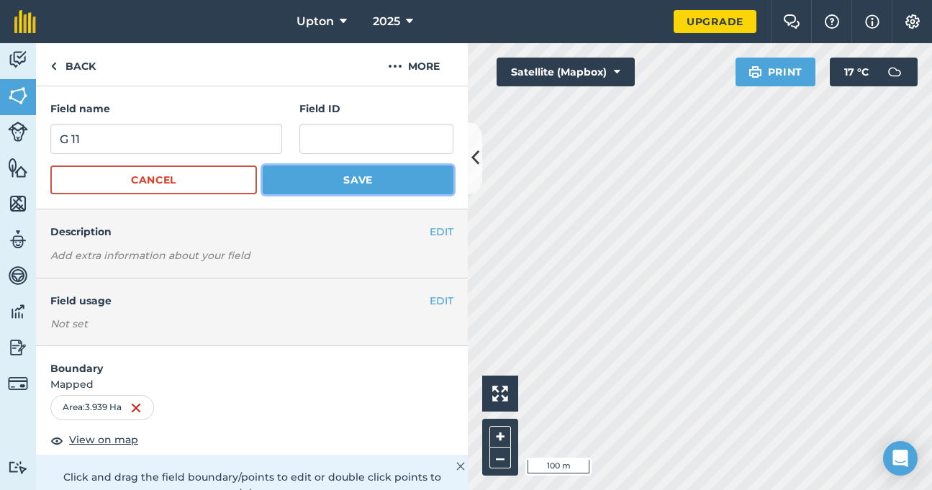
click at [311, 188] on button "Save" at bounding box center [358, 180] width 191 height 29
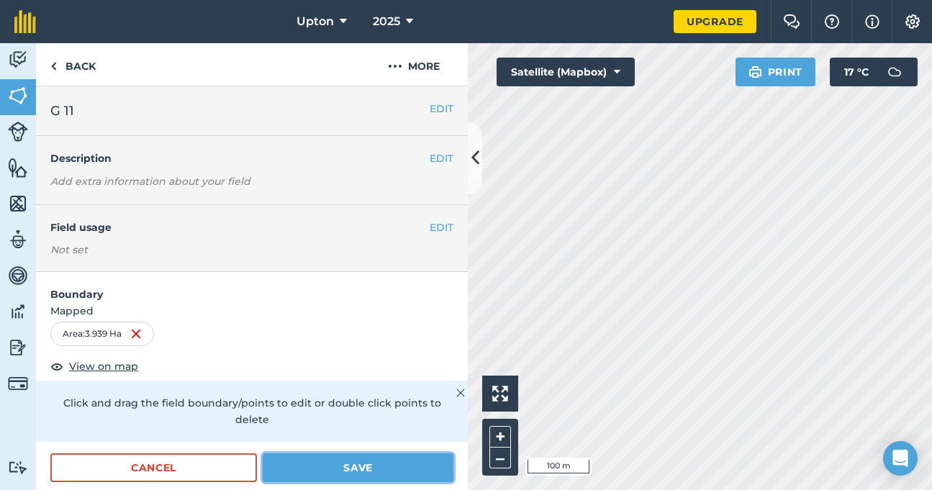
click at [365, 461] on button "Save" at bounding box center [358, 468] width 191 height 29
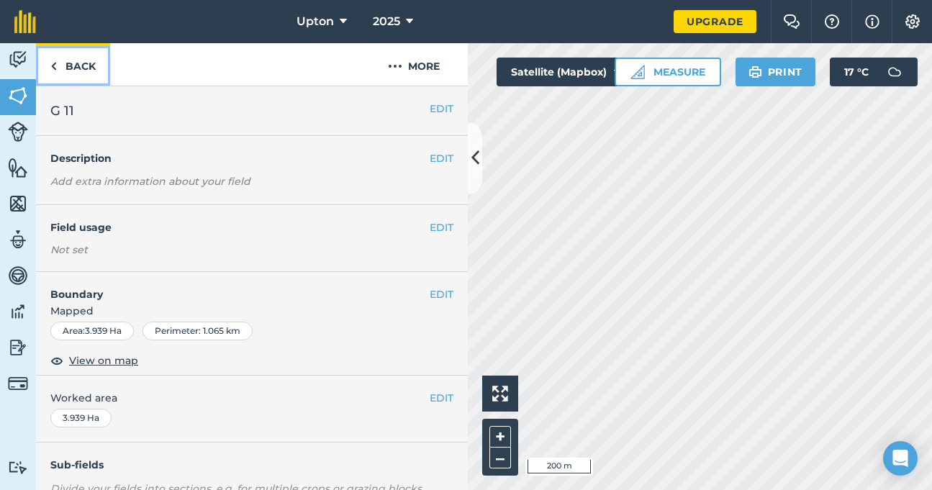
click at [73, 65] on link "Back" at bounding box center [73, 64] width 74 height 42
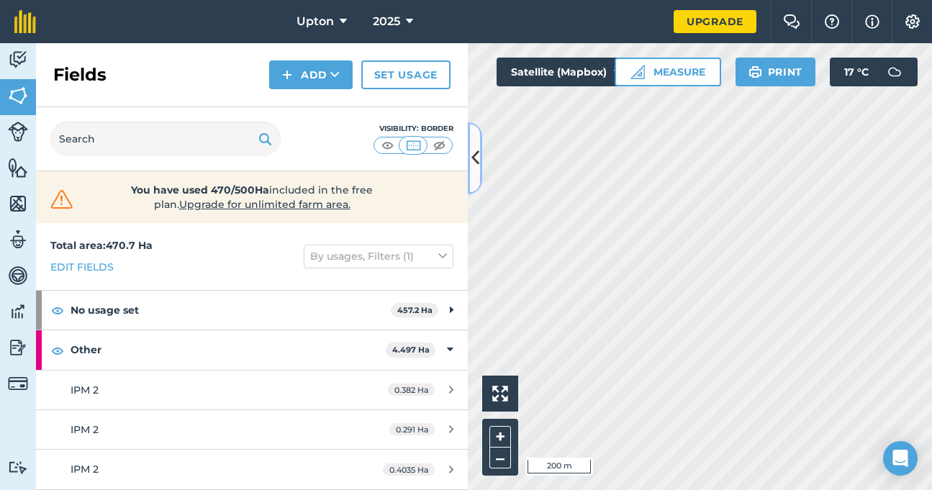
click at [470, 155] on button at bounding box center [475, 158] width 14 height 72
